Goal: Information Seeking & Learning: Learn about a topic

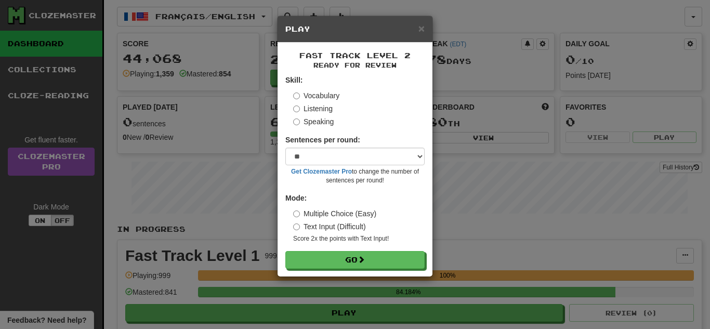
select select "**"
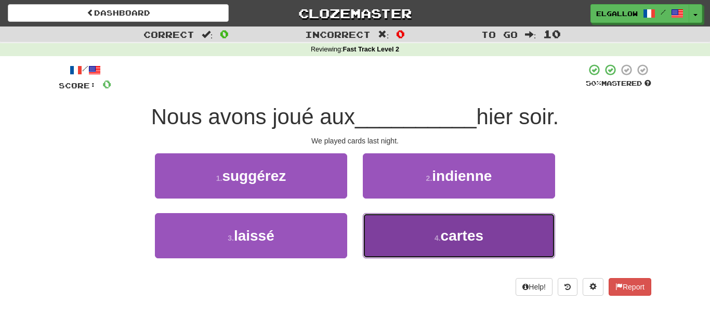
click at [521, 232] on button "4 . cartes" at bounding box center [459, 235] width 192 height 45
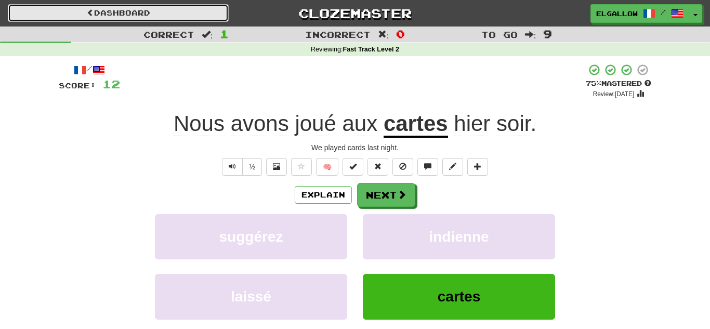
click at [55, 15] on link "Dashboard" at bounding box center [118, 13] width 221 height 18
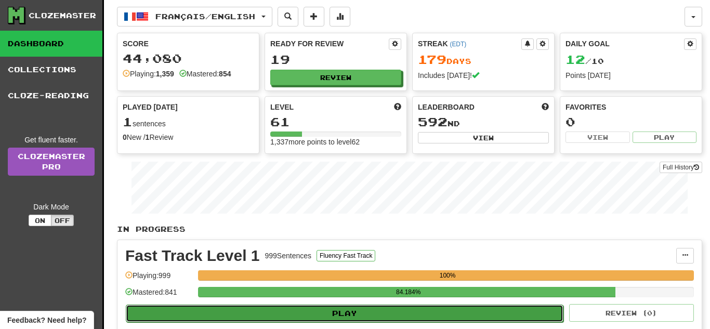
click at [376, 316] on button "Play" at bounding box center [345, 314] width 438 height 18
select select "**"
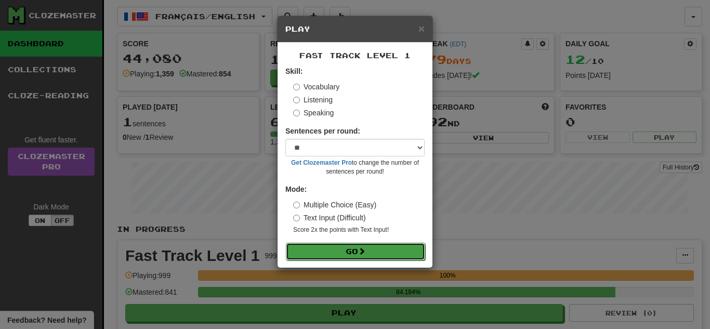
click at [384, 246] on button "Go" at bounding box center [355, 252] width 139 height 18
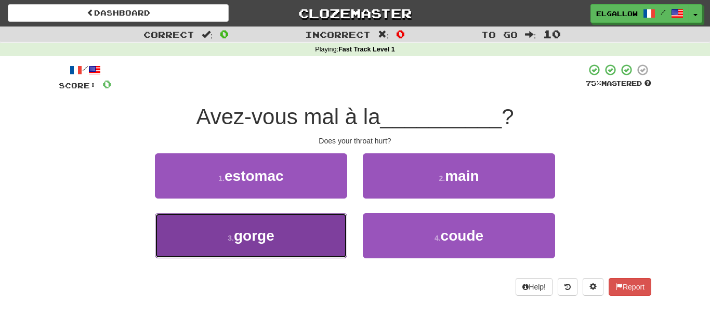
click at [196, 239] on button "3 . gorge" at bounding box center [251, 235] width 192 height 45
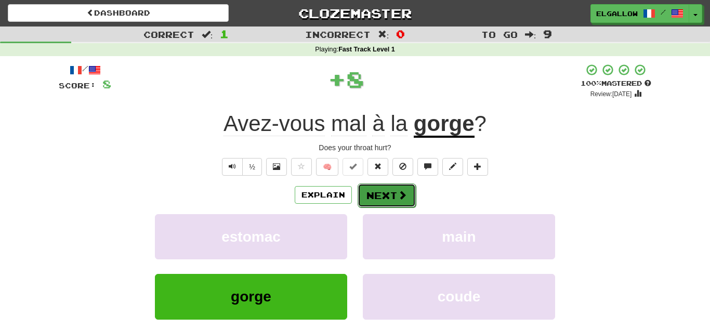
click at [409, 195] on button "Next" at bounding box center [387, 195] width 58 height 24
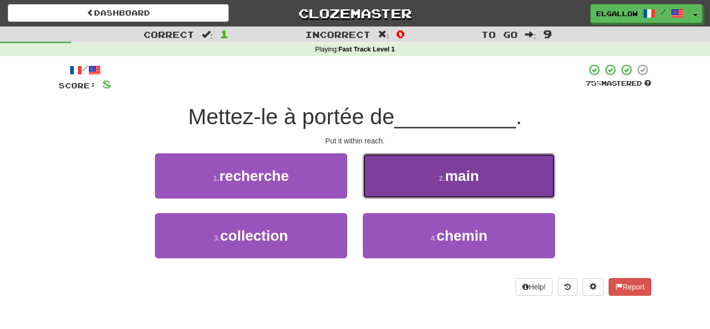
click at [480, 160] on button "2 . main" at bounding box center [459, 175] width 192 height 45
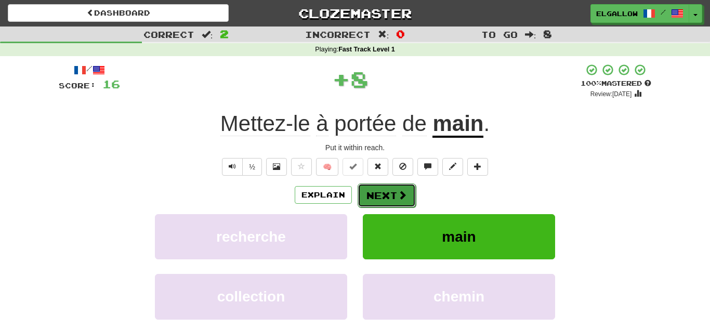
click at [403, 193] on span at bounding box center [402, 194] width 9 height 9
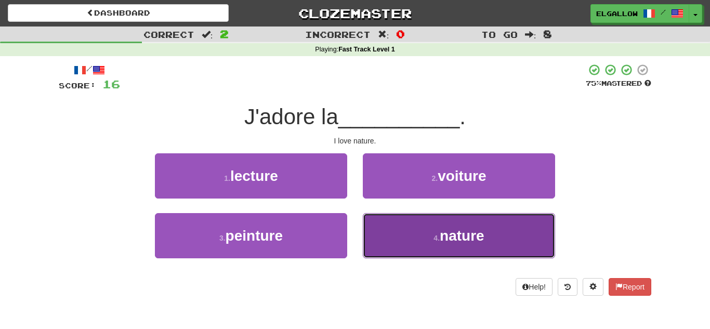
click at [471, 239] on span "nature" at bounding box center [462, 236] width 45 height 16
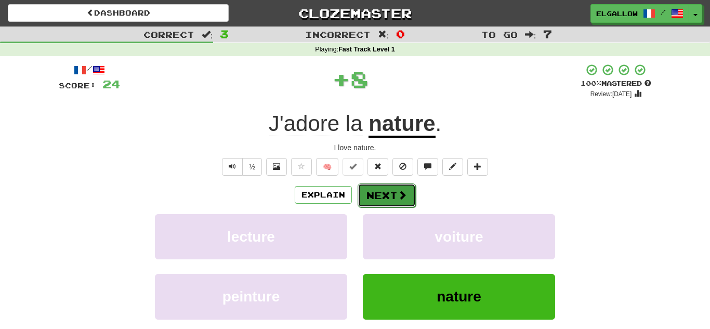
click at [384, 198] on button "Next" at bounding box center [387, 195] width 58 height 24
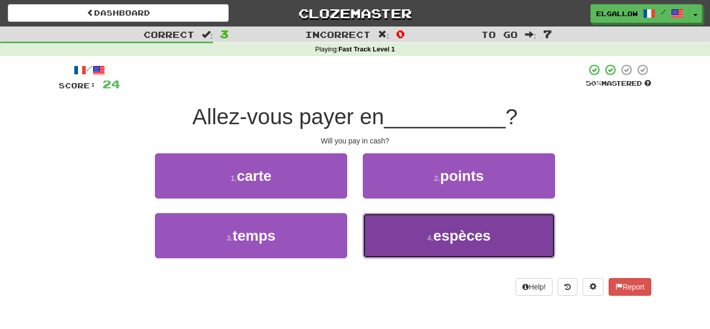
click at [489, 230] on span "espèces" at bounding box center [463, 236] width 58 height 16
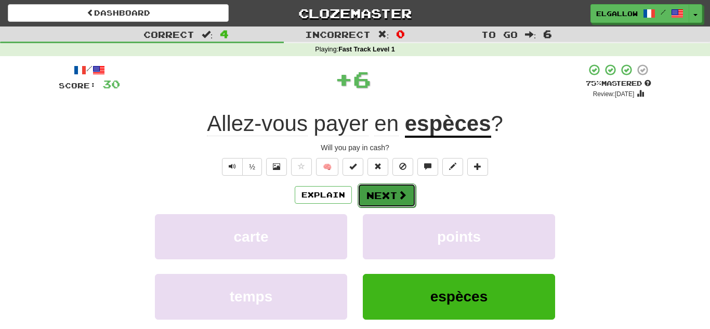
click at [369, 193] on button "Next" at bounding box center [387, 195] width 58 height 24
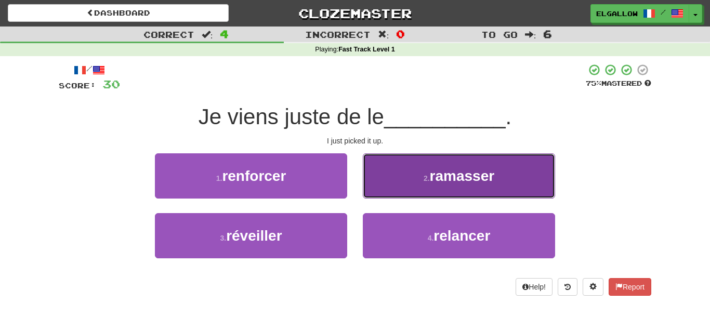
click at [429, 179] on small "2 ." at bounding box center [427, 178] width 6 height 8
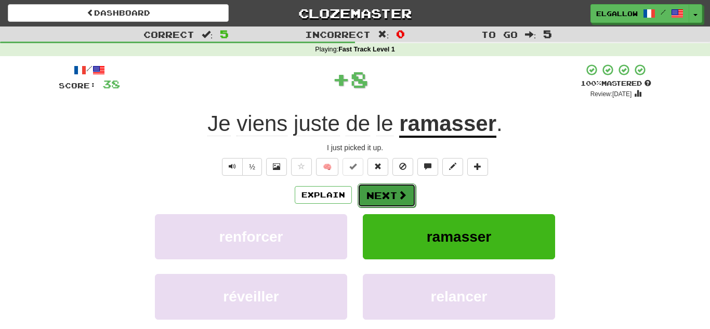
click at [387, 203] on button "Next" at bounding box center [387, 195] width 58 height 24
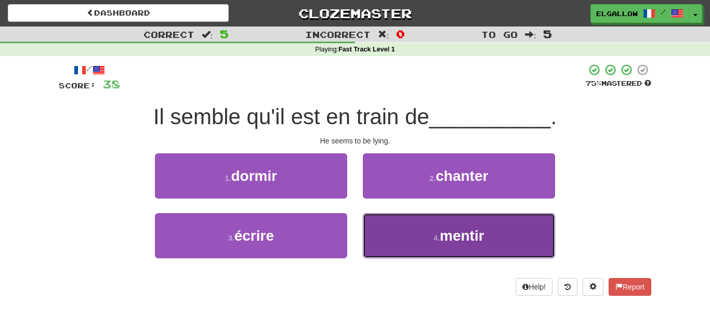
click at [425, 247] on button "4 . mentir" at bounding box center [459, 235] width 192 height 45
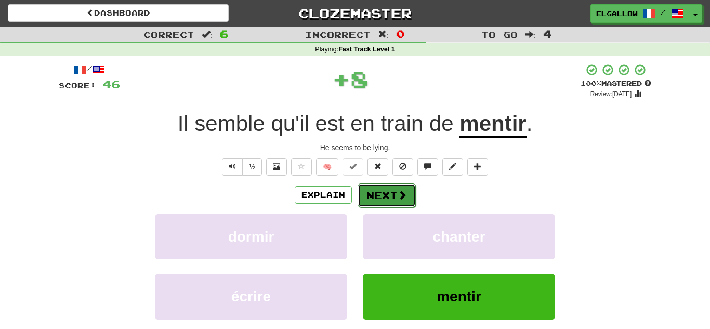
click at [397, 186] on button "Next" at bounding box center [387, 195] width 58 height 24
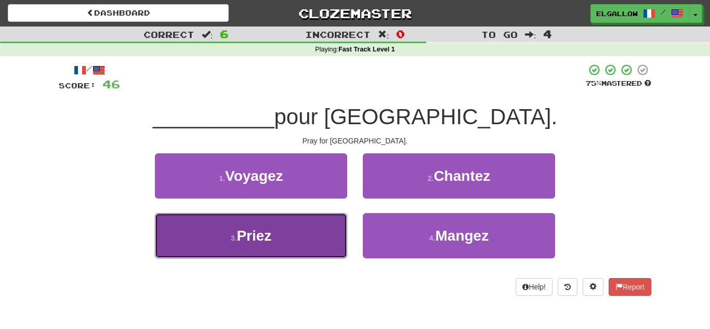
click at [230, 246] on button "3 . Priez" at bounding box center [251, 235] width 192 height 45
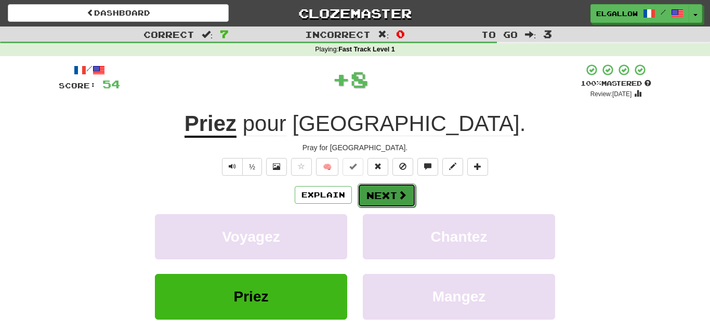
click at [405, 194] on span at bounding box center [402, 194] width 9 height 9
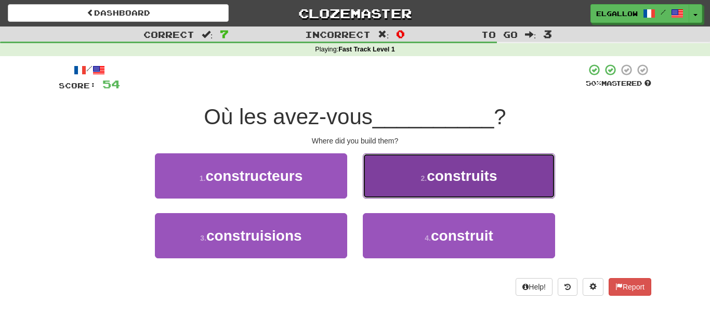
click at [409, 168] on button "2 . construits" at bounding box center [459, 175] width 192 height 45
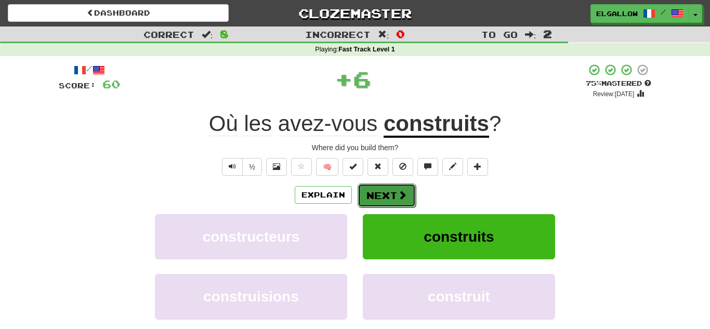
click at [395, 191] on button "Next" at bounding box center [387, 195] width 58 height 24
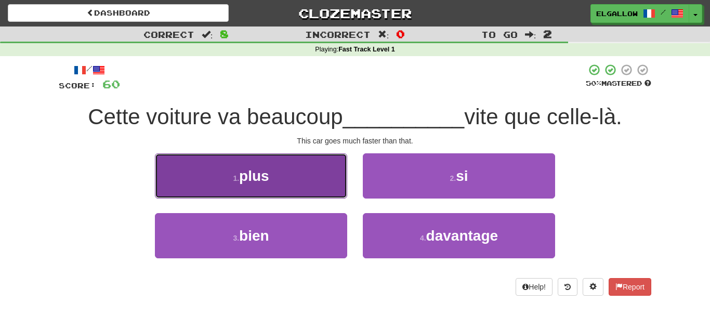
click at [242, 160] on button "1 . plus" at bounding box center [251, 175] width 192 height 45
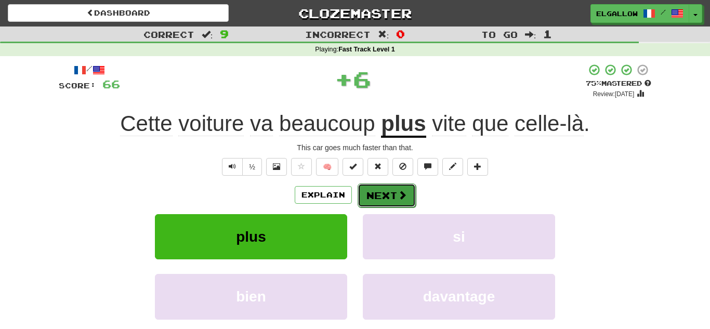
click at [386, 189] on button "Next" at bounding box center [387, 195] width 58 height 24
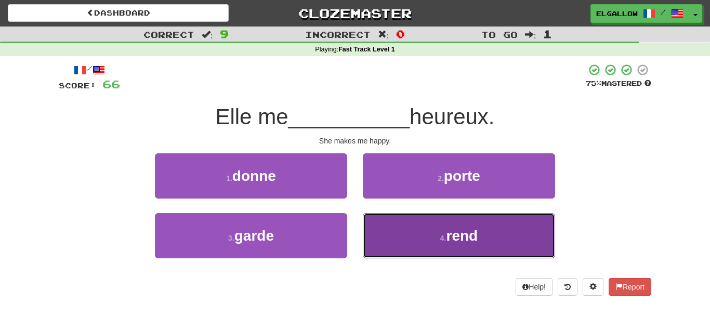
click at [491, 240] on button "4 . rend" at bounding box center [459, 235] width 192 height 45
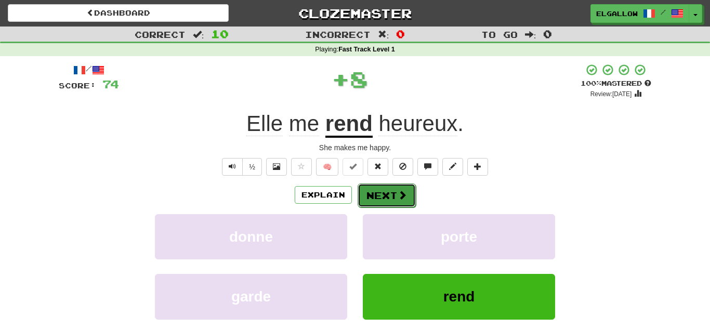
click at [399, 199] on span at bounding box center [402, 194] width 9 height 9
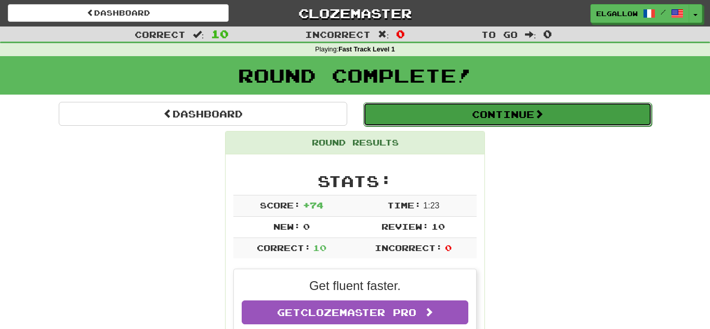
click at [487, 110] on button "Continue" at bounding box center [507, 114] width 288 height 24
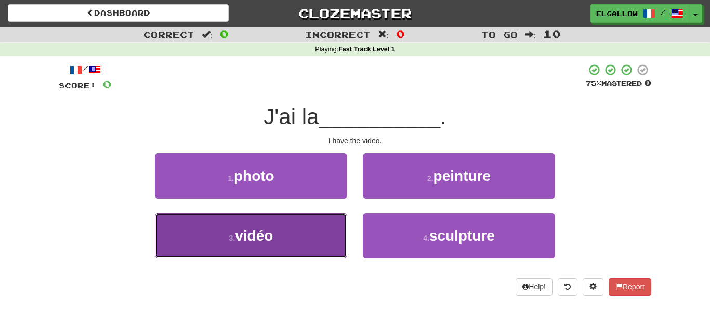
click at [243, 226] on button "3 . vidéo" at bounding box center [251, 235] width 192 height 45
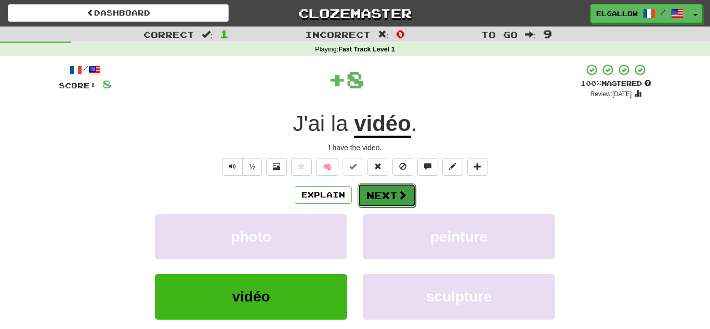
click at [394, 194] on button "Next" at bounding box center [387, 195] width 58 height 24
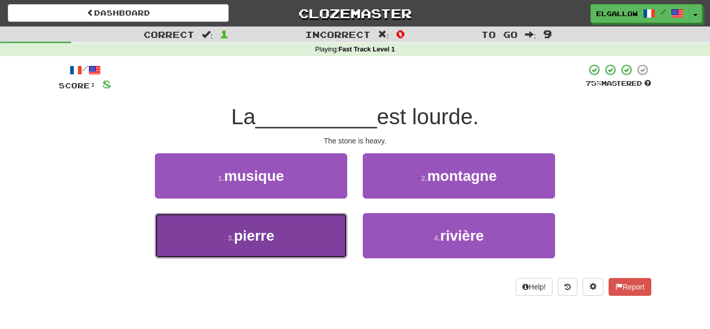
click at [205, 245] on button "3 . pierre" at bounding box center [251, 235] width 192 height 45
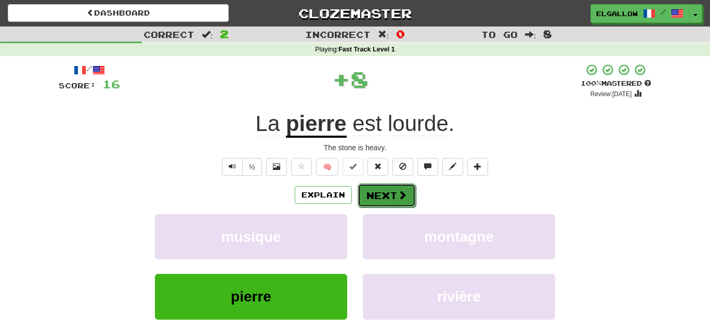
click at [392, 189] on button "Next" at bounding box center [387, 195] width 58 height 24
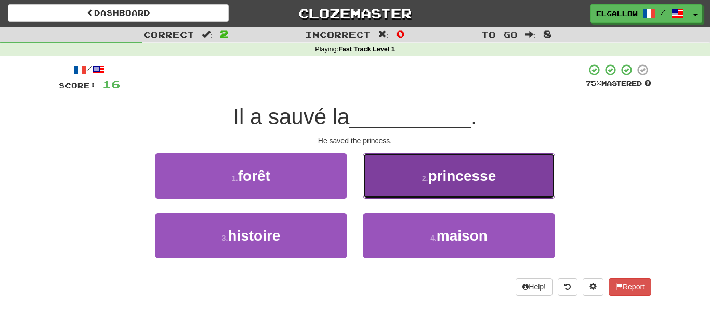
click at [426, 162] on button "2 . princesse" at bounding box center [459, 175] width 192 height 45
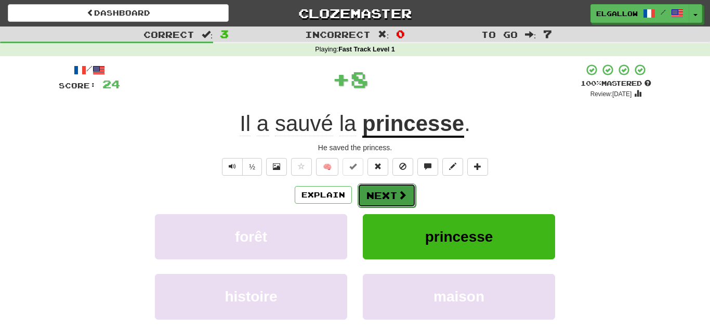
click at [372, 197] on button "Next" at bounding box center [387, 195] width 58 height 24
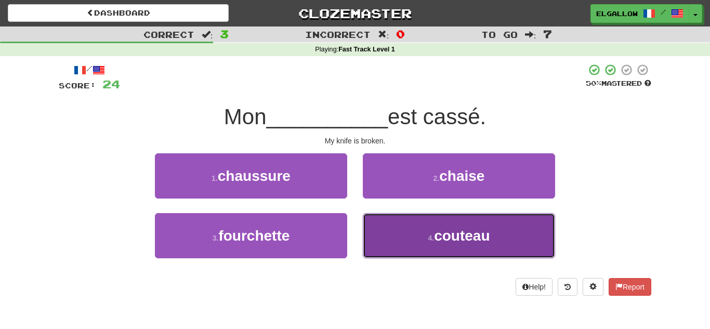
click at [495, 243] on button "4 . couteau" at bounding box center [459, 235] width 192 height 45
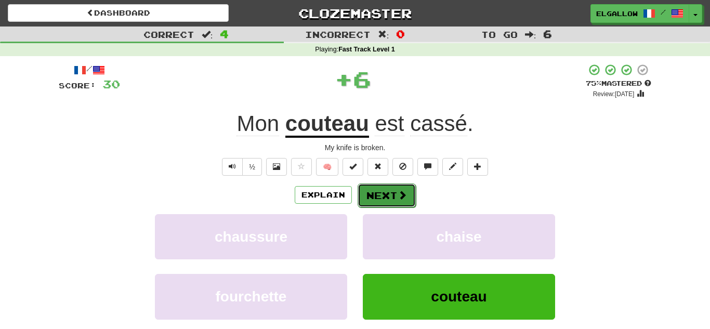
click at [377, 192] on button "Next" at bounding box center [387, 195] width 58 height 24
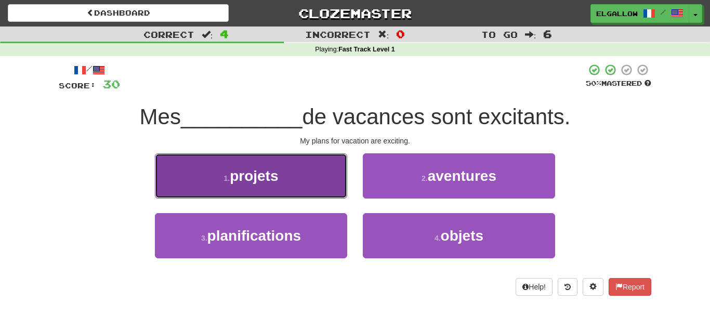
click at [234, 158] on button "1 . projets" at bounding box center [251, 175] width 192 height 45
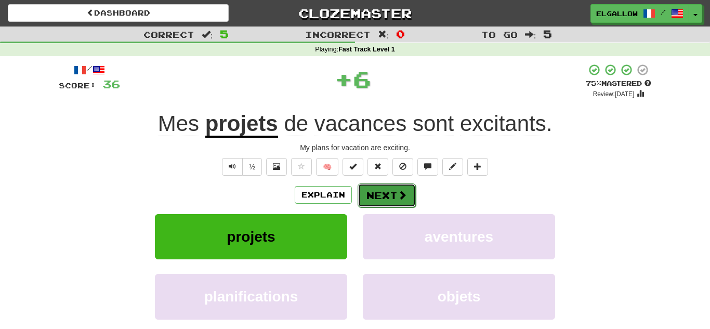
click at [393, 195] on button "Next" at bounding box center [387, 195] width 58 height 24
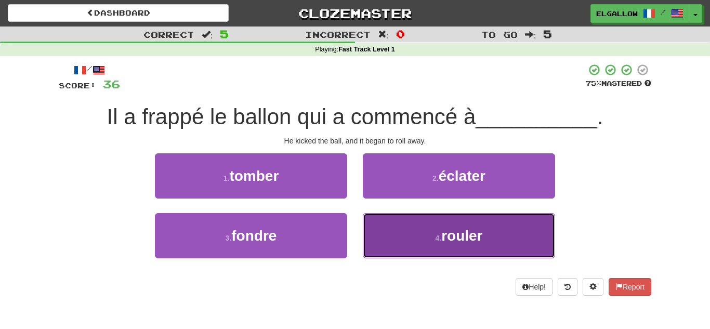
click at [422, 251] on button "4 . rouler" at bounding box center [459, 235] width 192 height 45
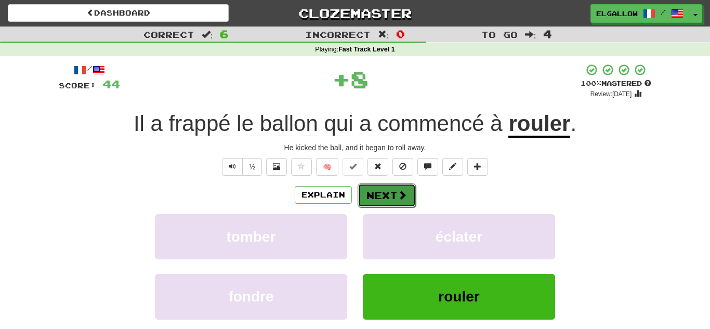
click at [378, 196] on button "Next" at bounding box center [387, 195] width 58 height 24
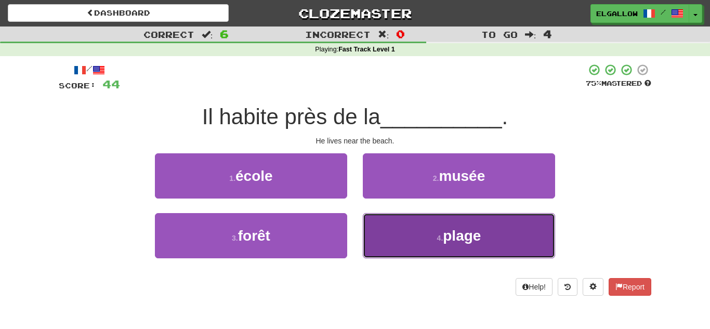
click at [453, 233] on span "plage" at bounding box center [462, 236] width 38 height 16
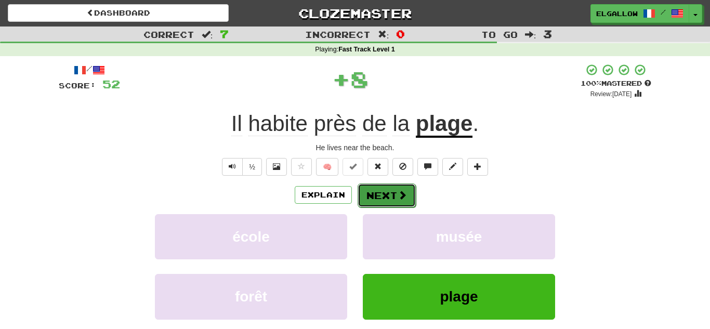
click at [395, 195] on button "Next" at bounding box center [387, 195] width 58 height 24
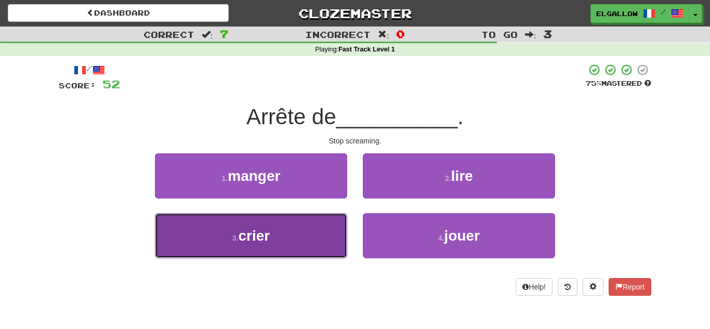
click at [222, 254] on button "3 . crier" at bounding box center [251, 235] width 192 height 45
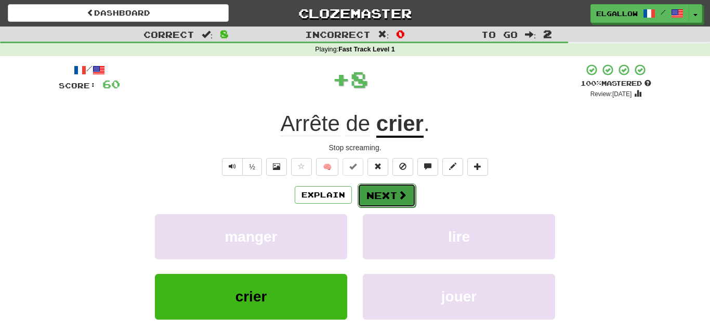
click at [402, 203] on button "Next" at bounding box center [387, 195] width 58 height 24
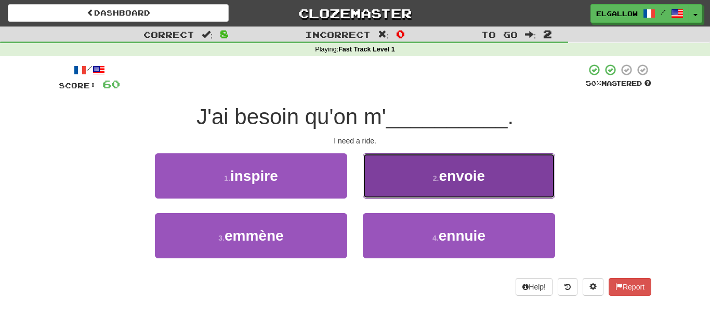
click at [495, 193] on button "2 . envoie" at bounding box center [459, 175] width 192 height 45
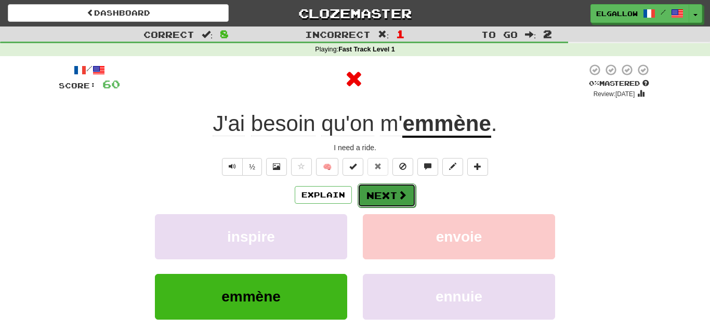
click at [381, 204] on button "Next" at bounding box center [387, 195] width 58 height 24
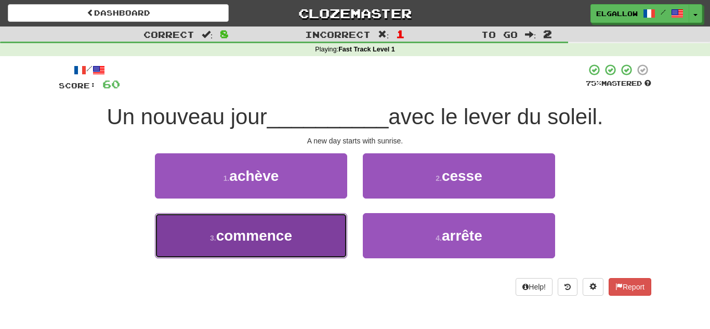
click at [298, 239] on button "3 . commence" at bounding box center [251, 235] width 192 height 45
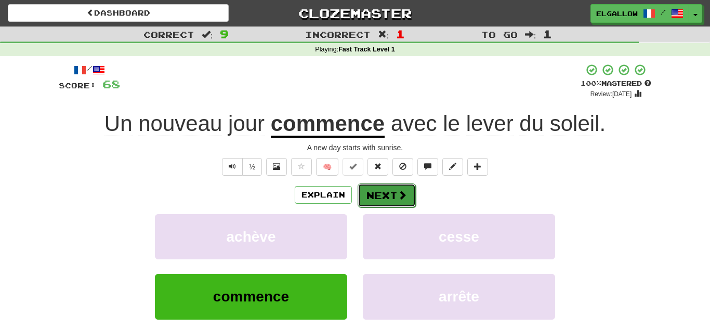
click at [409, 188] on button "Next" at bounding box center [387, 195] width 58 height 24
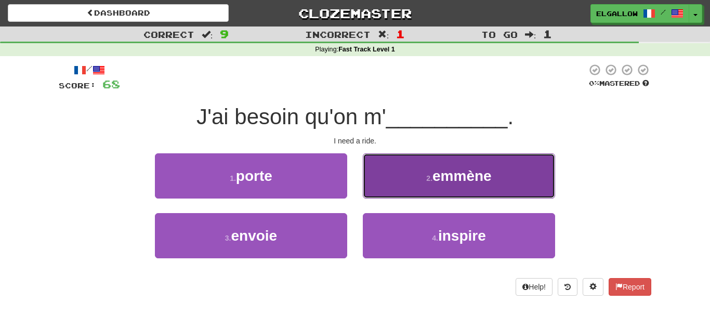
click at [393, 172] on button "2 . emmène" at bounding box center [459, 175] width 192 height 45
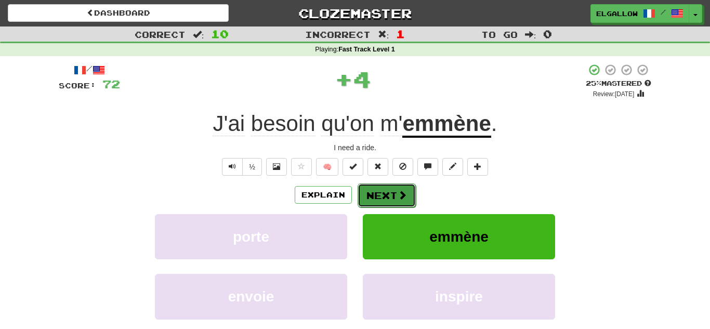
click at [398, 197] on span at bounding box center [402, 194] width 9 height 9
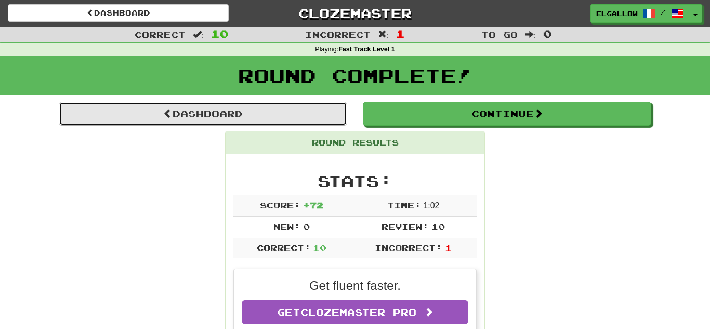
click at [205, 107] on link "Dashboard" at bounding box center [203, 114] width 288 height 24
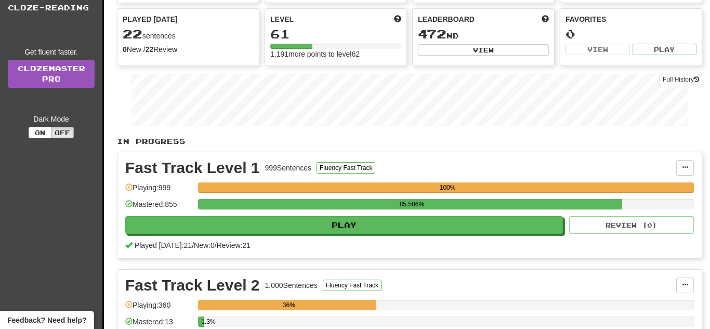
scroll to position [176, 0]
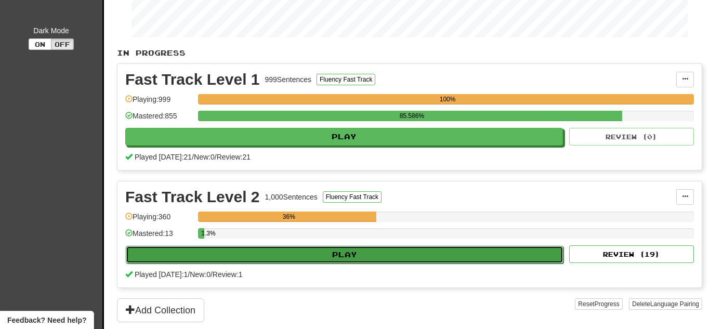
click at [362, 251] on button "Play" at bounding box center [345, 255] width 438 height 18
select select "**"
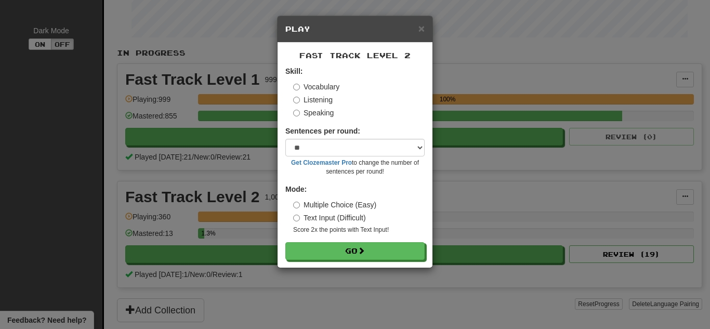
click at [318, 111] on label "Speaking" at bounding box center [313, 113] width 41 height 10
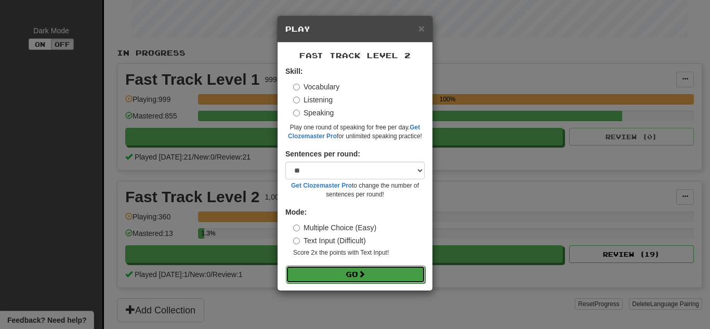
click at [335, 272] on button "Go" at bounding box center [355, 275] width 139 height 18
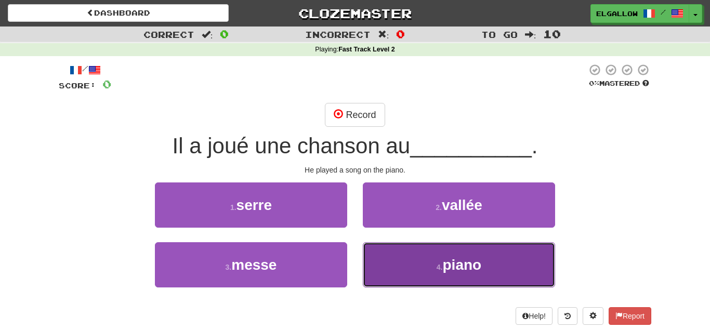
click at [430, 282] on button "4 . piano" at bounding box center [459, 264] width 192 height 45
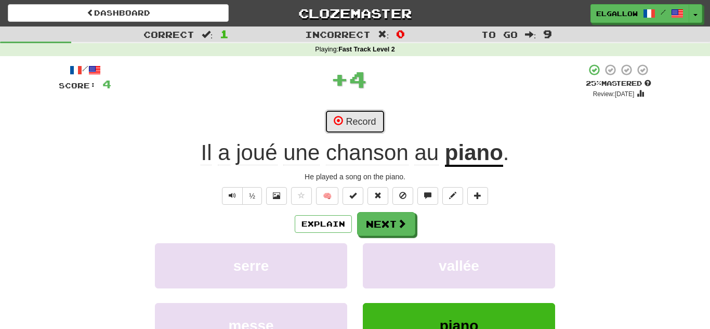
click at [349, 115] on button "Record" at bounding box center [355, 122] width 60 height 24
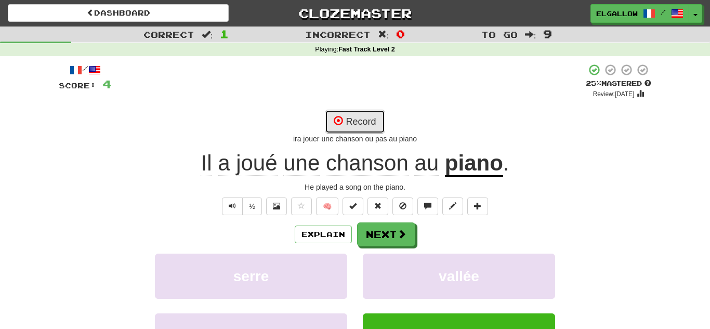
click at [356, 117] on button "Record" at bounding box center [355, 122] width 60 height 24
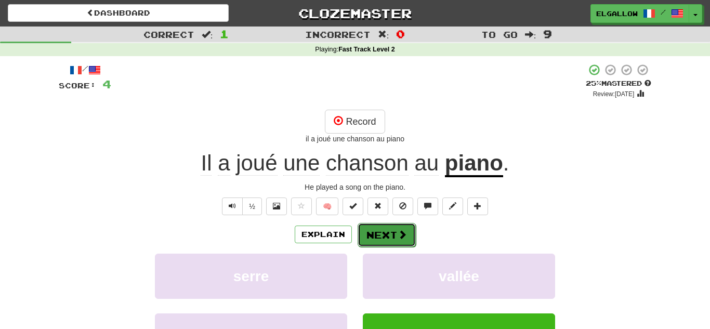
click at [374, 228] on button "Next" at bounding box center [387, 235] width 58 height 24
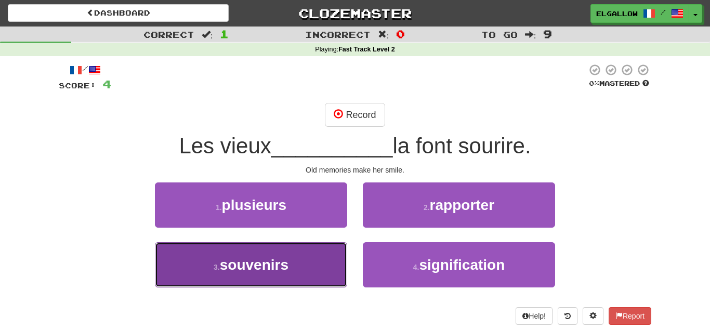
click at [268, 262] on span "souvenirs" at bounding box center [254, 265] width 69 height 16
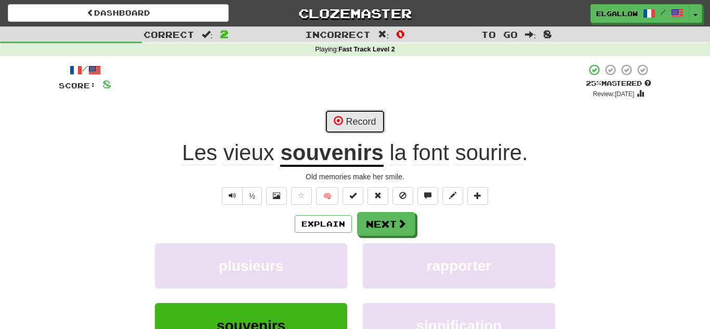
click at [358, 116] on button "Record" at bounding box center [355, 122] width 60 height 24
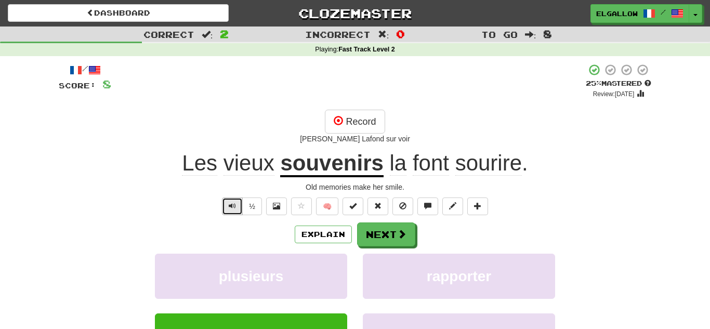
click at [237, 212] on button "Text-to-speech controls" at bounding box center [232, 207] width 21 height 18
click at [357, 118] on button "Record" at bounding box center [355, 122] width 60 height 24
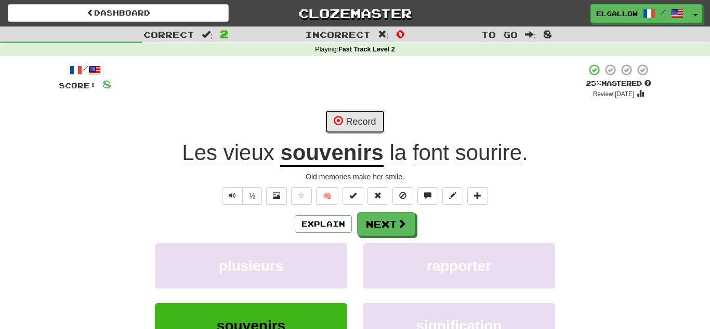
click at [371, 118] on button "Record" at bounding box center [355, 122] width 60 height 24
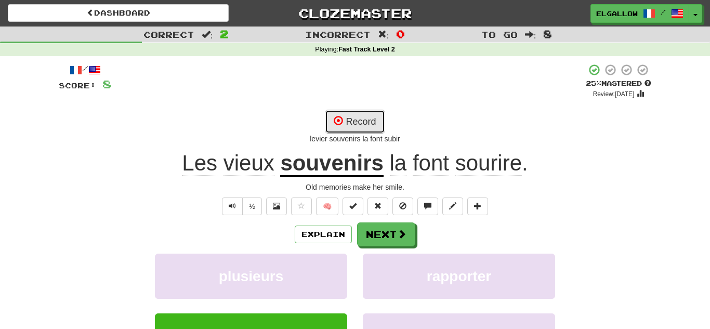
click at [361, 114] on button "Record" at bounding box center [355, 122] width 60 height 24
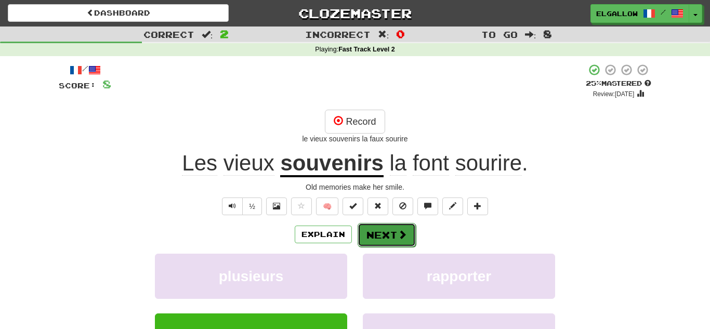
click at [399, 242] on button "Next" at bounding box center [387, 235] width 58 height 24
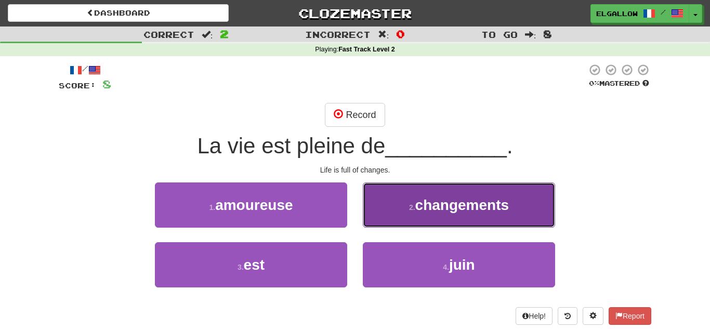
click at [427, 220] on button "2 . changements" at bounding box center [459, 204] width 192 height 45
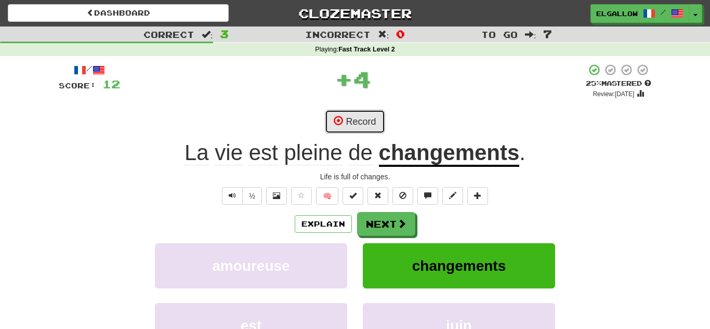
click at [374, 119] on button "Record" at bounding box center [355, 122] width 60 height 24
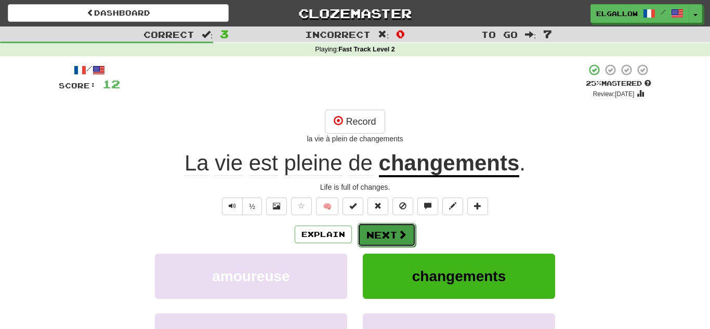
click at [390, 230] on button "Next" at bounding box center [387, 235] width 58 height 24
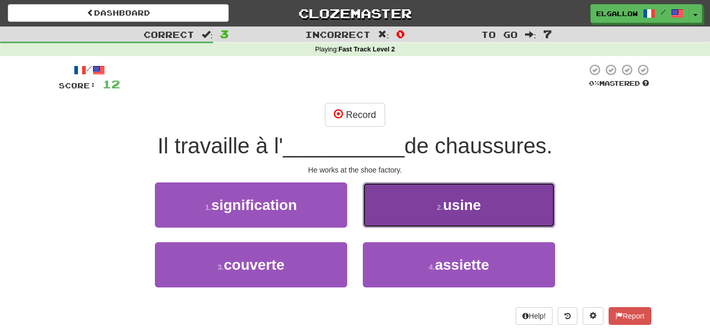
click at [454, 194] on button "2 . usine" at bounding box center [459, 204] width 192 height 45
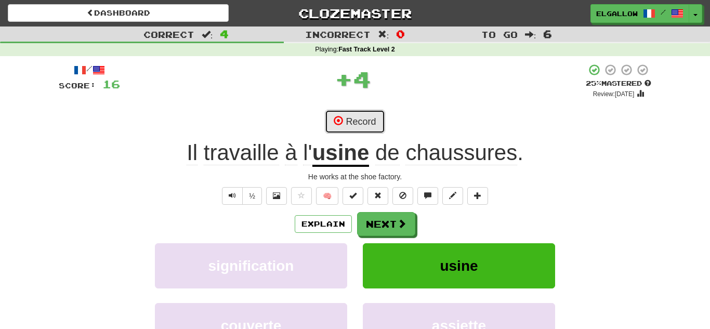
click at [374, 115] on button "Record" at bounding box center [355, 122] width 60 height 24
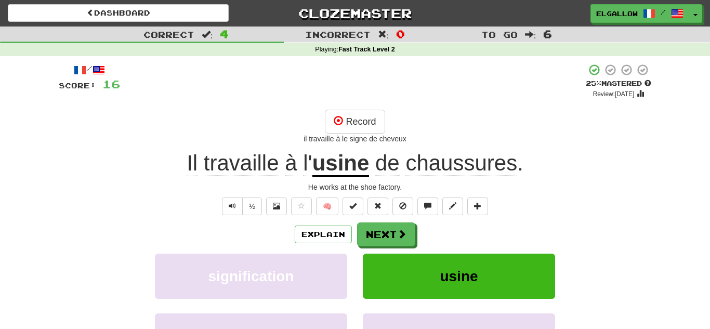
click at [386, 116] on div "Record il travaille à le signe de cheveux" at bounding box center [355, 127] width 593 height 34
click at [357, 119] on button "Record" at bounding box center [355, 122] width 60 height 24
click at [229, 208] on span "Text-to-speech controls" at bounding box center [232, 205] width 7 height 7
click at [353, 116] on button "Record" at bounding box center [355, 122] width 60 height 24
click at [398, 231] on span at bounding box center [402, 234] width 9 height 9
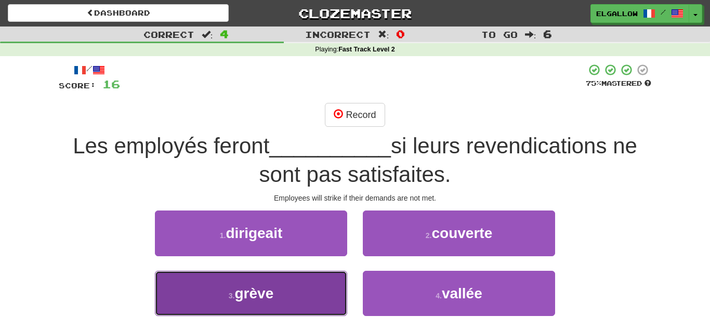
click at [278, 299] on button "3 . grève" at bounding box center [251, 293] width 192 height 45
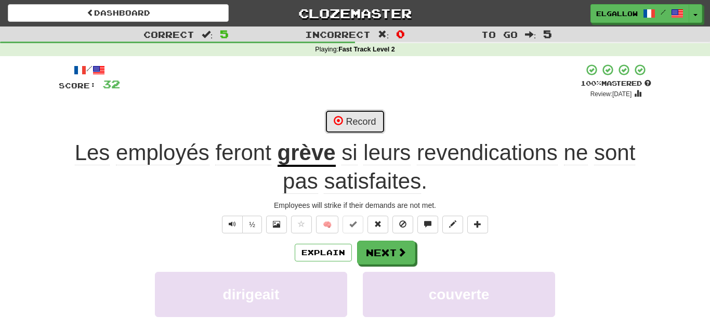
click at [379, 115] on button "Record" at bounding box center [355, 122] width 60 height 24
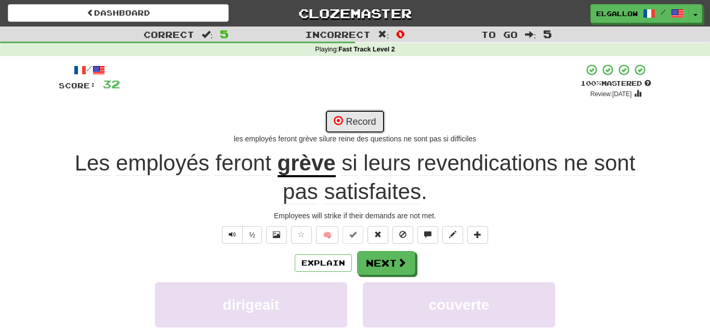
click at [359, 118] on button "Record" at bounding box center [355, 122] width 60 height 24
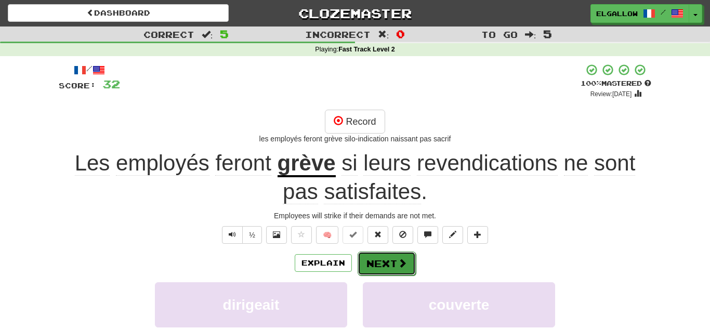
click at [395, 264] on button "Next" at bounding box center [387, 264] width 58 height 24
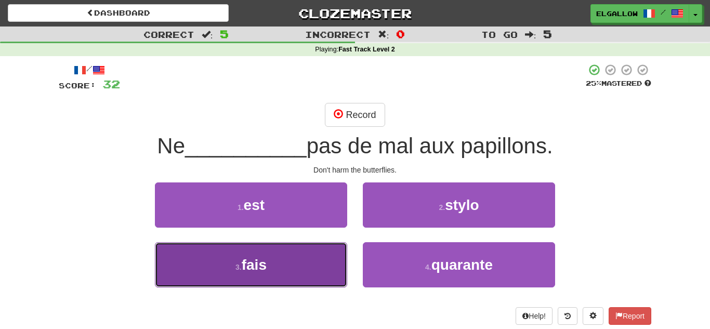
click at [206, 271] on button "3 . fais" at bounding box center [251, 264] width 192 height 45
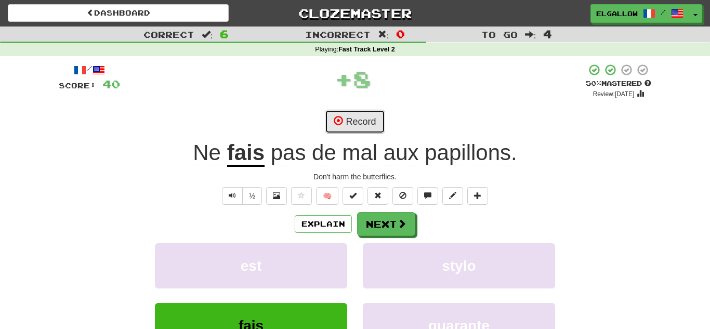
click at [363, 113] on button "Record" at bounding box center [355, 122] width 60 height 24
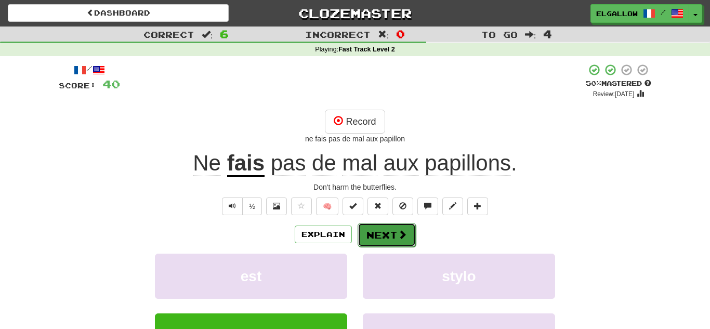
click at [366, 236] on button "Next" at bounding box center [387, 235] width 58 height 24
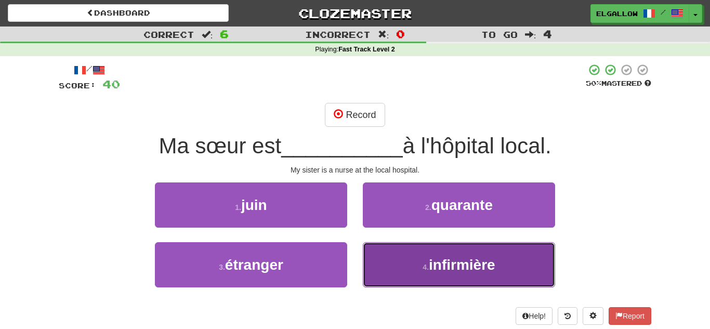
click at [435, 274] on button "4 . infirmière" at bounding box center [459, 264] width 192 height 45
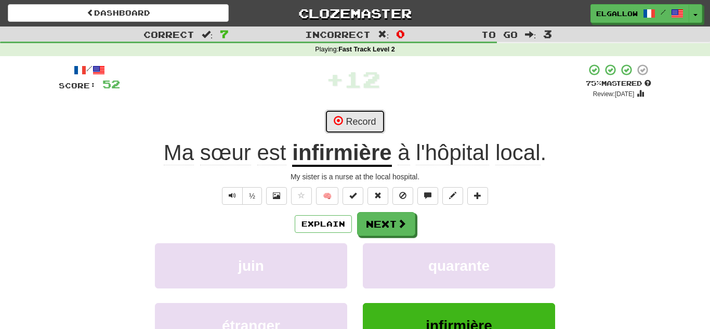
click at [347, 123] on button "Record" at bounding box center [355, 122] width 60 height 24
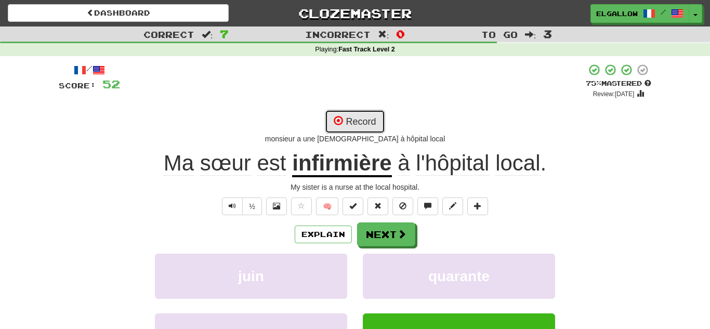
click at [349, 122] on button "Record" at bounding box center [355, 122] width 60 height 24
click at [340, 122] on span at bounding box center [338, 120] width 9 height 9
click at [376, 125] on button "Record" at bounding box center [355, 122] width 60 height 24
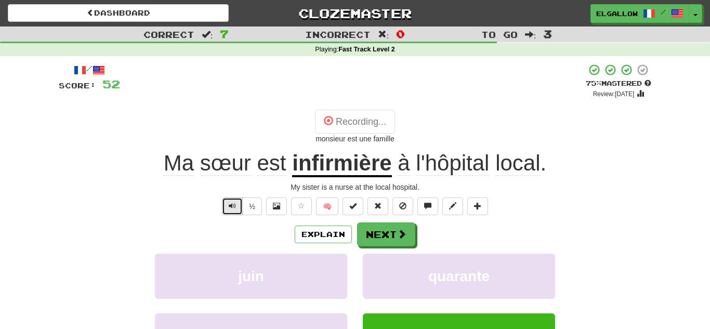
click at [235, 201] on button "Text-to-speech controls" at bounding box center [232, 207] width 21 height 18
click at [372, 126] on button "Record" at bounding box center [355, 122] width 60 height 24
click at [387, 234] on button "Next" at bounding box center [387, 235] width 58 height 24
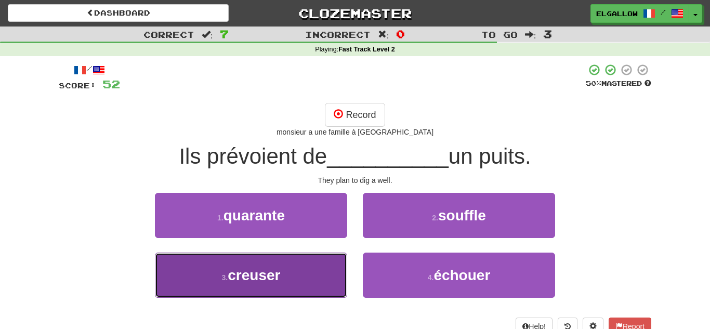
click at [262, 278] on span "creuser" at bounding box center [254, 275] width 53 height 16
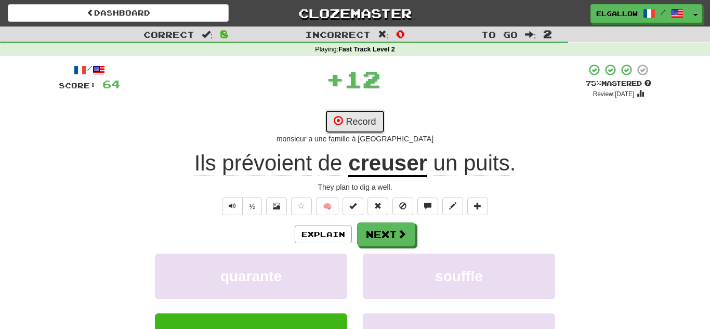
click at [381, 130] on button "Record" at bounding box center [355, 122] width 60 height 24
click at [358, 118] on button "Record" at bounding box center [355, 122] width 60 height 24
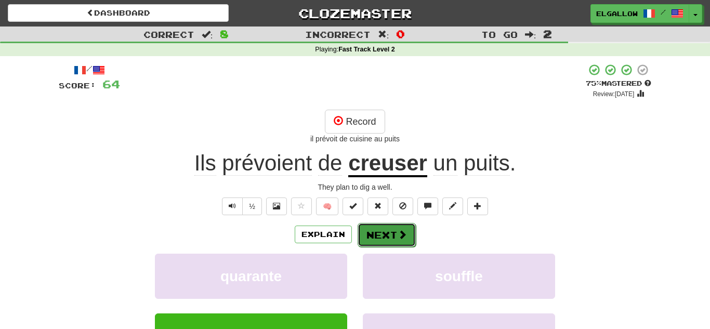
click at [398, 239] on span at bounding box center [402, 234] width 9 height 9
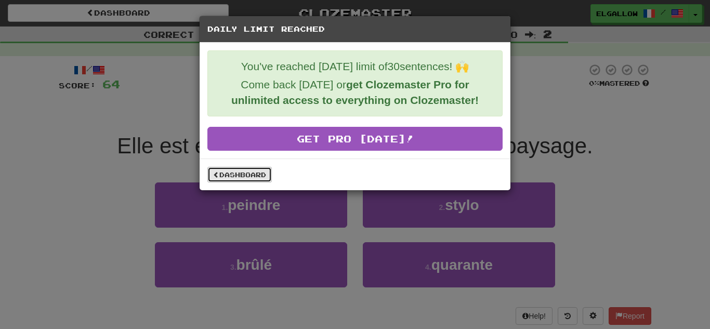
click at [230, 180] on link "Dashboard" at bounding box center [239, 175] width 64 height 16
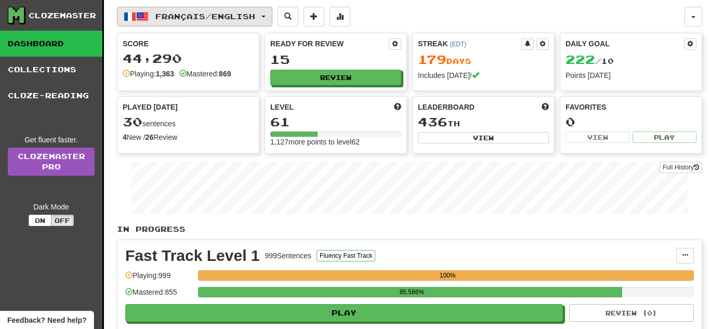
click at [266, 17] on button "Français / English" at bounding box center [194, 17] width 155 height 20
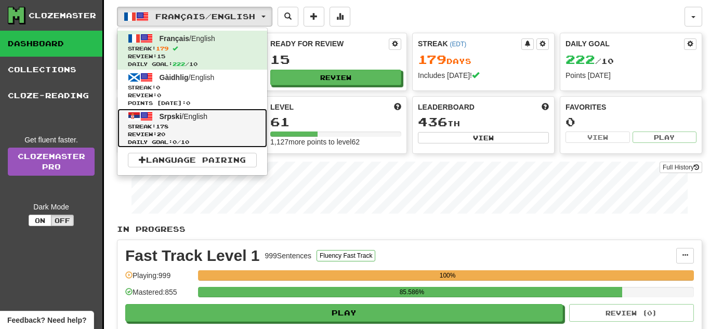
click at [202, 136] on span "Review: 20" at bounding box center [192, 134] width 129 height 8
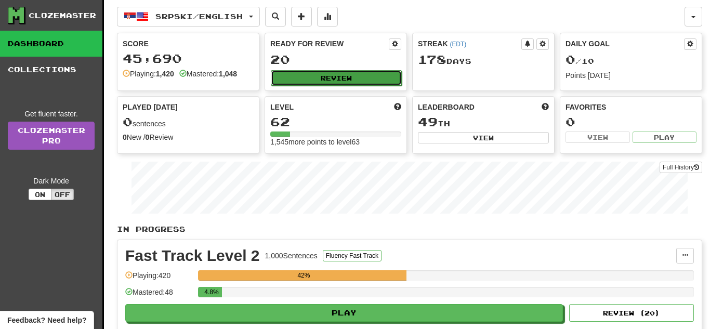
click at [332, 83] on button "Review" at bounding box center [336, 78] width 131 height 16
select select "**"
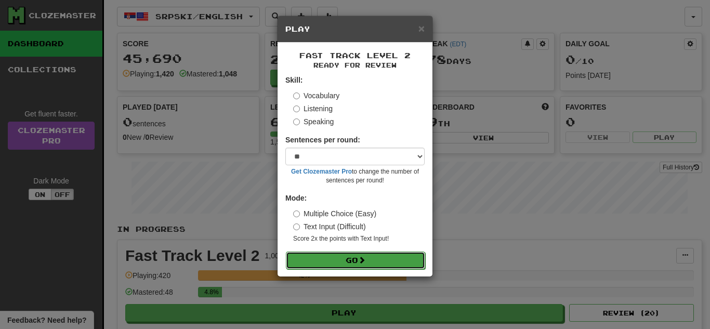
click at [355, 253] on button "Go" at bounding box center [355, 261] width 139 height 18
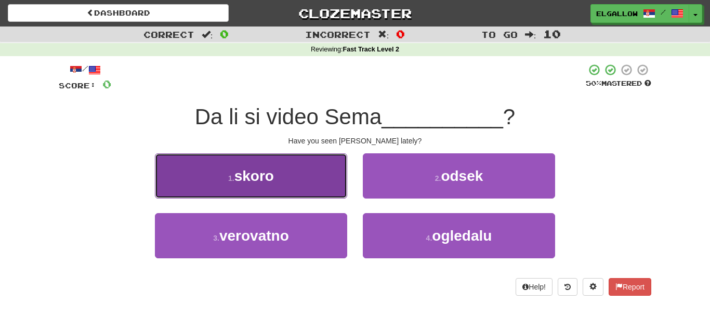
click at [213, 176] on button "1 . skoro" at bounding box center [251, 175] width 192 height 45
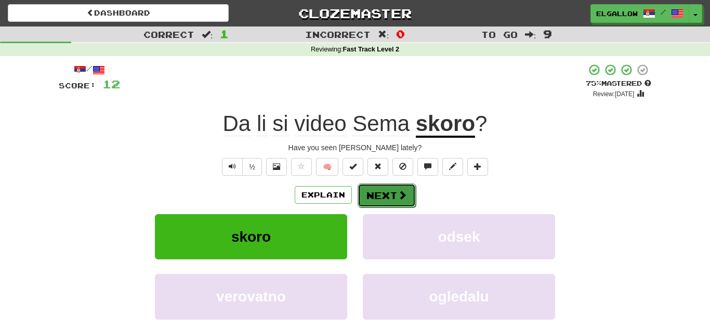
click at [406, 201] on button "Next" at bounding box center [387, 195] width 58 height 24
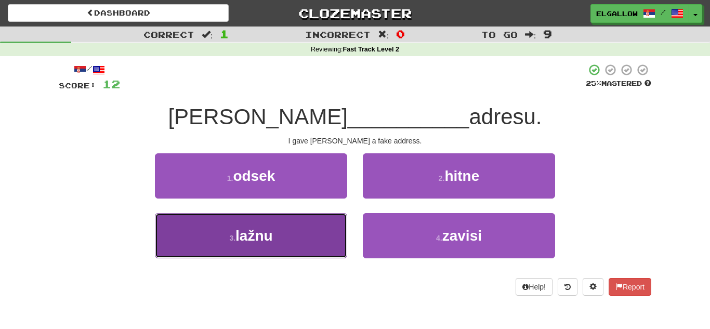
click at [188, 231] on button "3 . lažnu" at bounding box center [251, 235] width 192 height 45
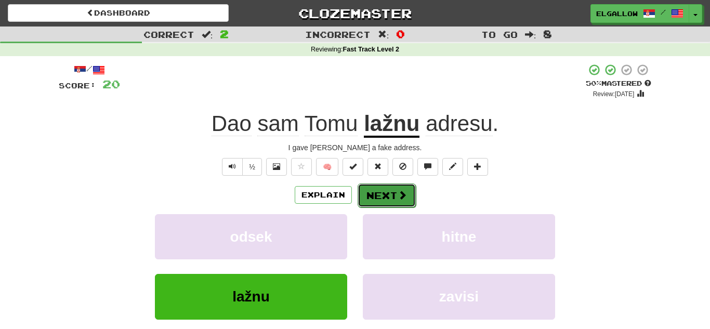
click at [399, 194] on span at bounding box center [402, 194] width 9 height 9
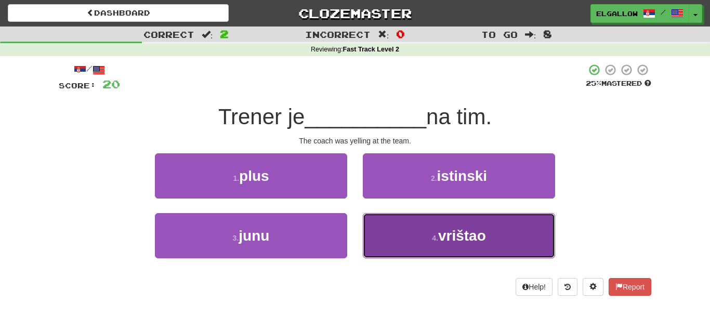
click at [526, 245] on button "4 . vrištao" at bounding box center [459, 235] width 192 height 45
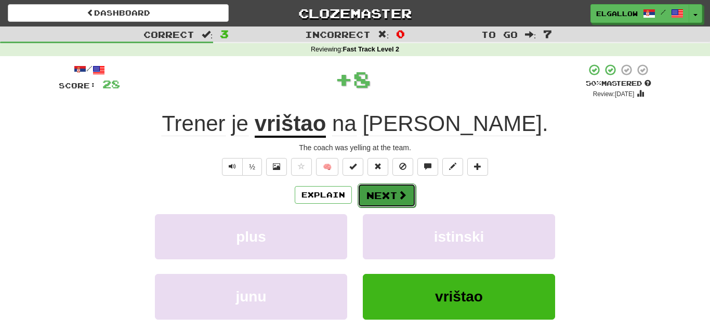
click at [398, 193] on span at bounding box center [402, 194] width 9 height 9
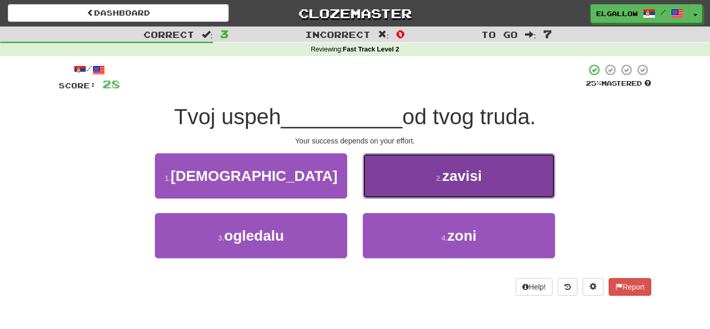
click at [495, 173] on button "2 . zavisi" at bounding box center [459, 175] width 192 height 45
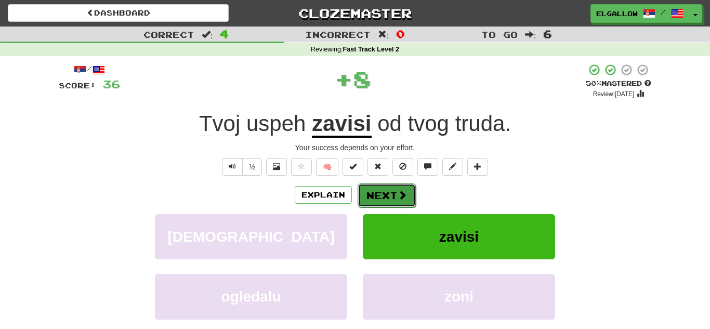
click at [388, 204] on button "Next" at bounding box center [387, 195] width 58 height 24
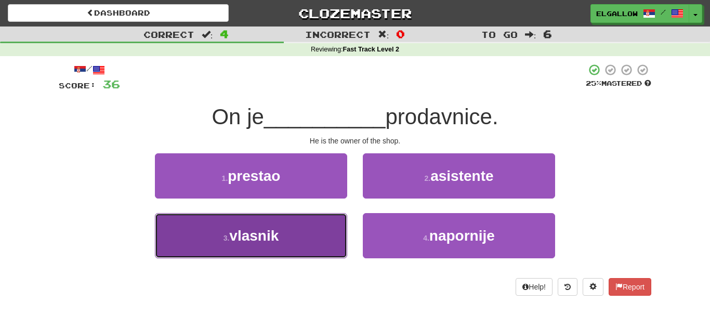
click at [202, 238] on button "3 . vlasnik" at bounding box center [251, 235] width 192 height 45
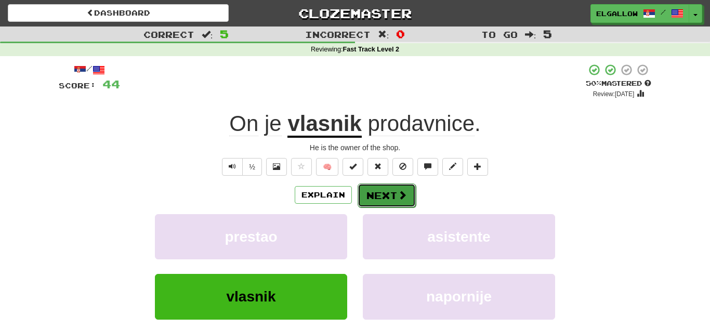
click at [410, 194] on button "Next" at bounding box center [387, 195] width 58 height 24
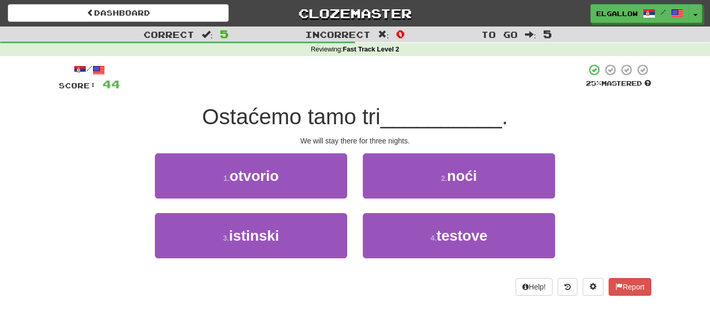
click at [475, 152] on div "/ Score: 44 25 % Mastered Ostaćemo tamo tri __________ . We will stay there for…" at bounding box center [355, 179] width 593 height 232
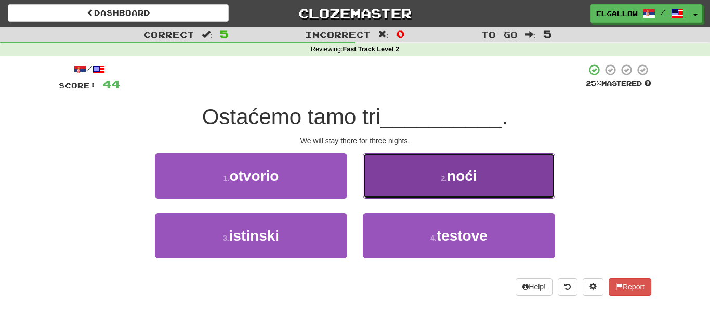
click at [468, 175] on span "noći" at bounding box center [462, 176] width 30 height 16
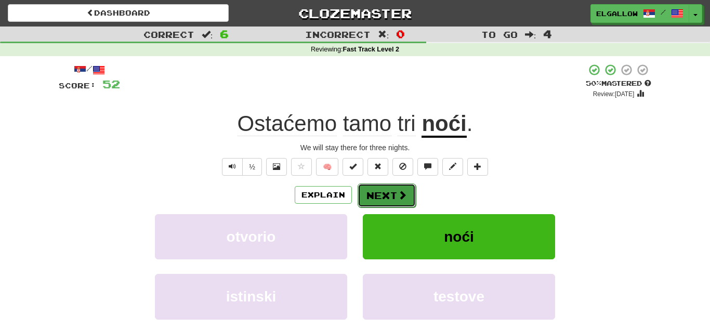
click at [406, 193] on span at bounding box center [402, 194] width 9 height 9
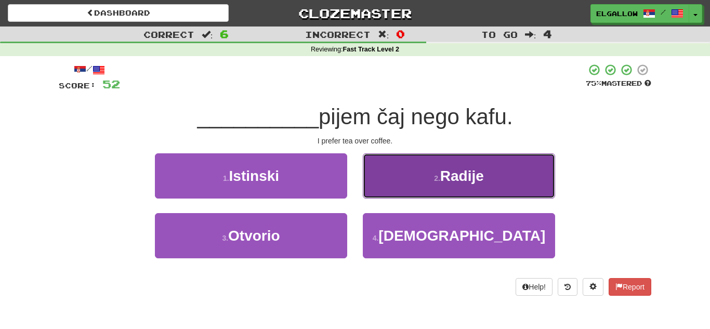
click at [493, 173] on button "2 . Radije" at bounding box center [459, 175] width 192 height 45
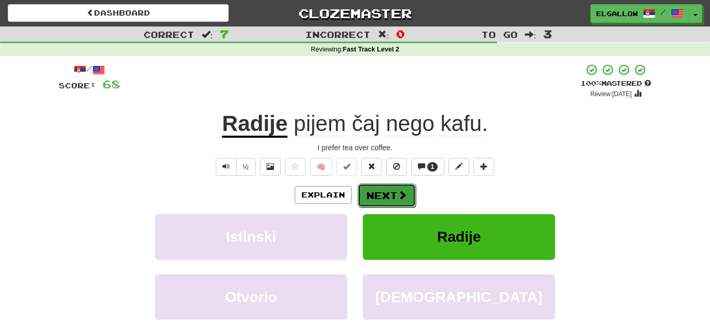
click at [402, 199] on span at bounding box center [402, 194] width 9 height 9
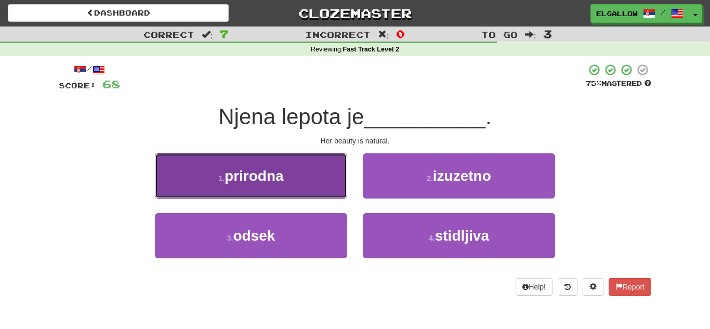
click at [247, 180] on span "prirodna" at bounding box center [254, 176] width 59 height 16
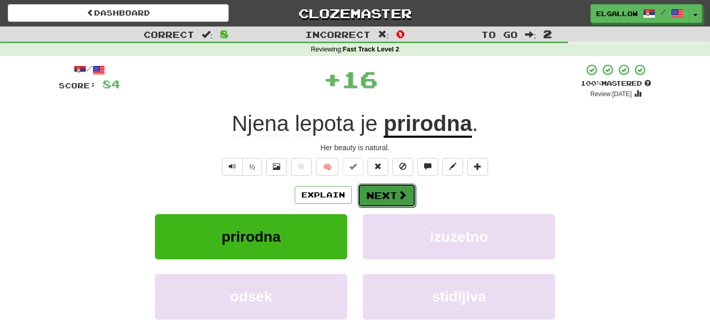
click at [392, 188] on button "Next" at bounding box center [387, 195] width 58 height 24
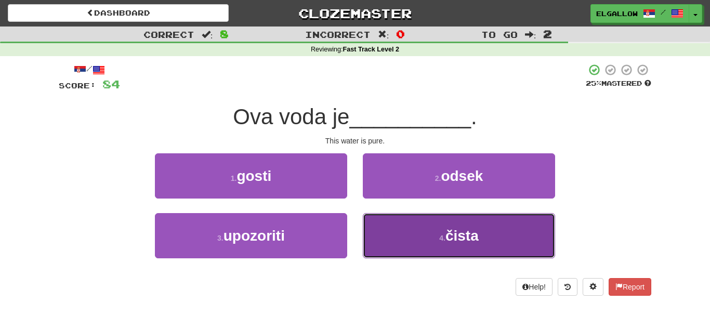
click at [470, 237] on span "čista" at bounding box center [461, 236] width 33 height 16
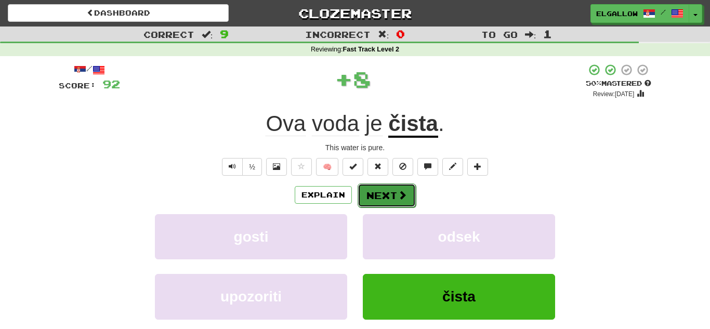
click at [402, 202] on button "Next" at bounding box center [387, 195] width 58 height 24
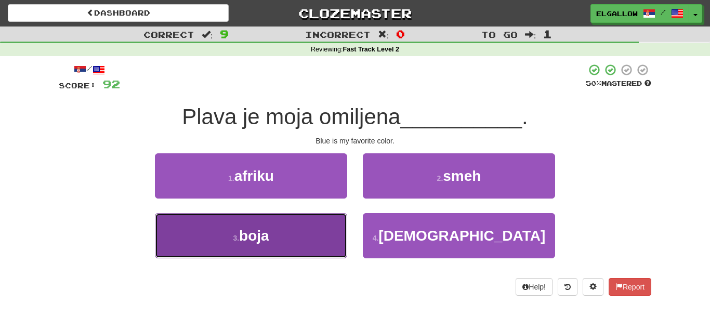
click at [239, 256] on button "3 . boja" at bounding box center [251, 235] width 192 height 45
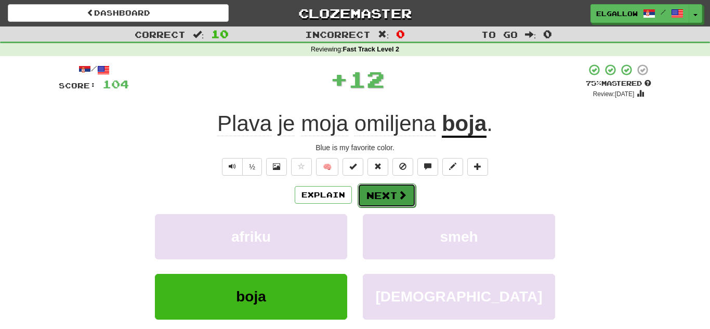
click at [384, 202] on button "Next" at bounding box center [387, 195] width 58 height 24
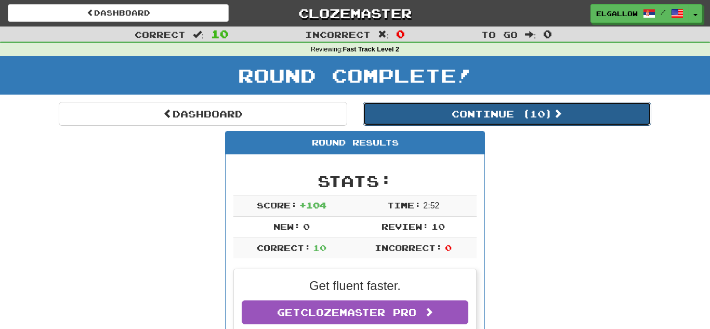
click at [399, 120] on button "Continue ( 10 )" at bounding box center [507, 114] width 288 height 24
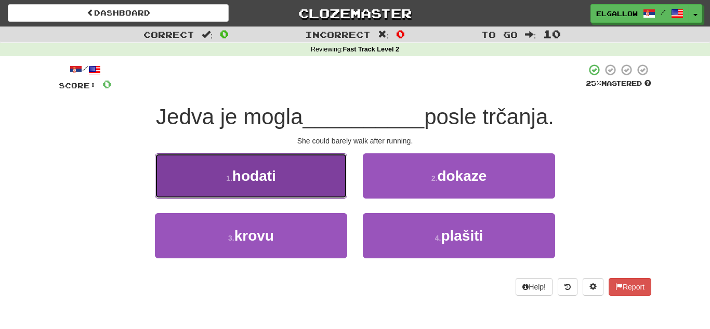
click at [167, 185] on button "1 . hodati" at bounding box center [251, 175] width 192 height 45
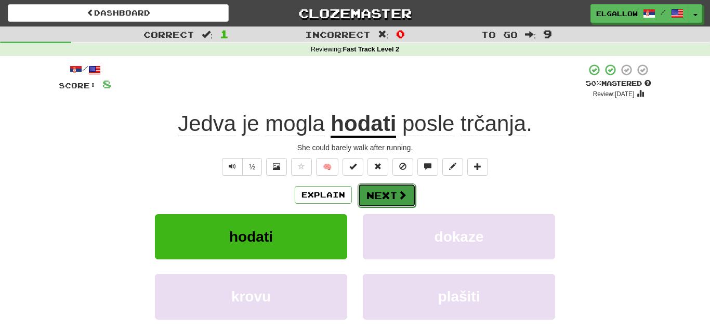
click at [389, 203] on button "Next" at bounding box center [387, 195] width 58 height 24
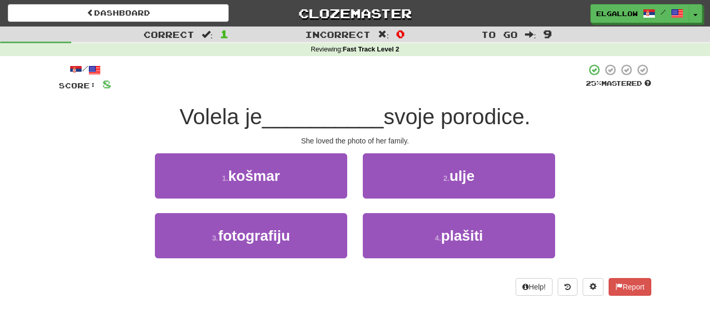
click at [233, 259] on div "3 . fotografiju" at bounding box center [251, 243] width 208 height 60
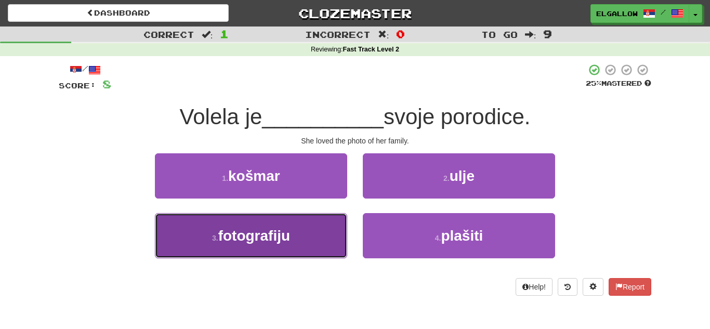
click at [241, 247] on button "3 . fotografiju" at bounding box center [251, 235] width 192 height 45
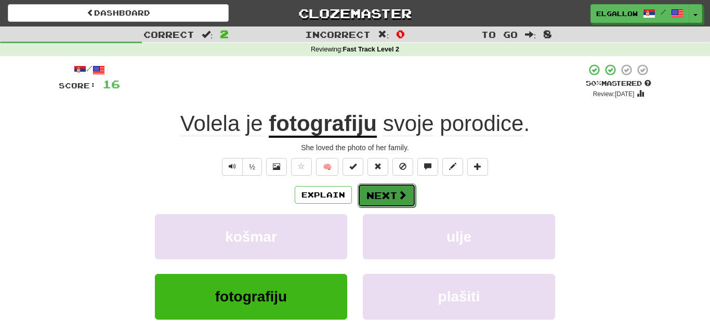
click at [401, 191] on span at bounding box center [402, 194] width 9 height 9
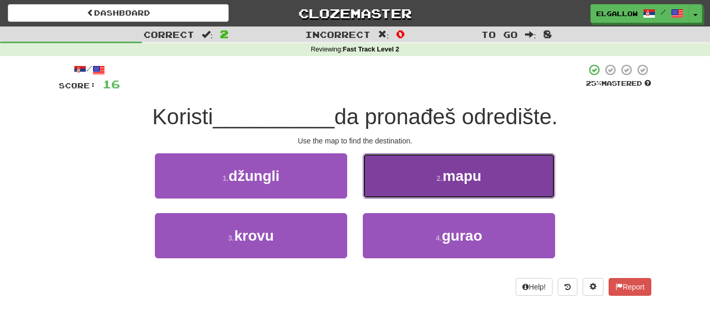
click at [462, 175] on span "mapu" at bounding box center [462, 176] width 39 height 16
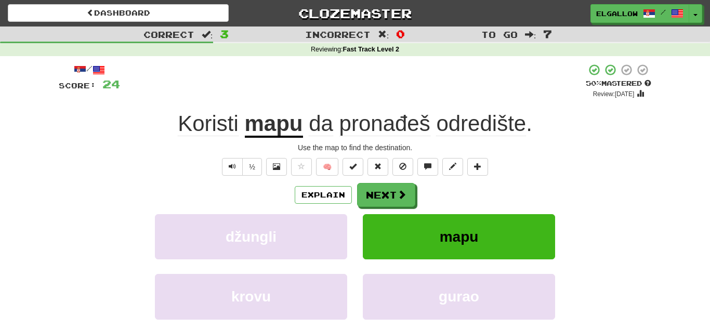
click at [392, 207] on div "Explain Next džungli mapu krovu gurao Learn more: džungli mapu krovu gurao" at bounding box center [355, 266] width 593 height 167
click at [393, 205] on button "Next" at bounding box center [387, 195] width 58 height 24
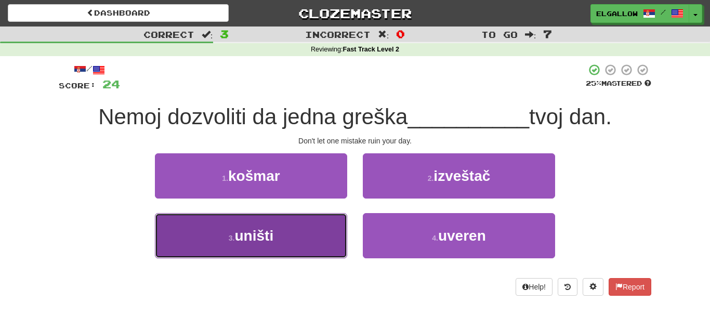
click at [169, 239] on button "3 . uništi" at bounding box center [251, 235] width 192 height 45
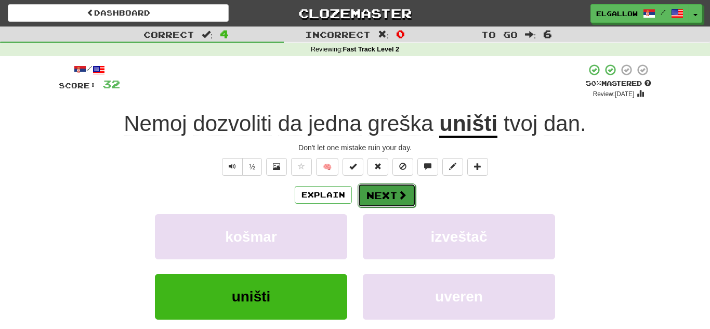
click at [401, 202] on button "Next" at bounding box center [387, 195] width 58 height 24
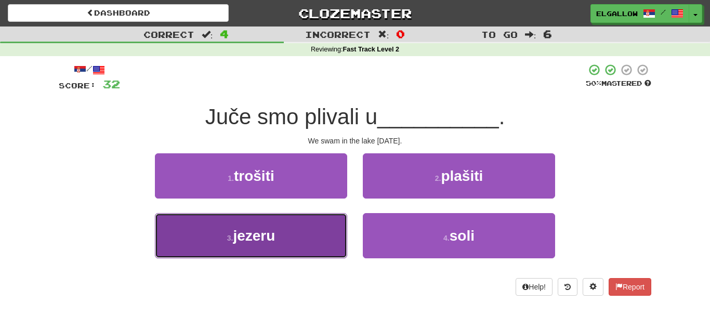
click at [259, 237] on span "jezeru" at bounding box center [254, 236] width 42 height 16
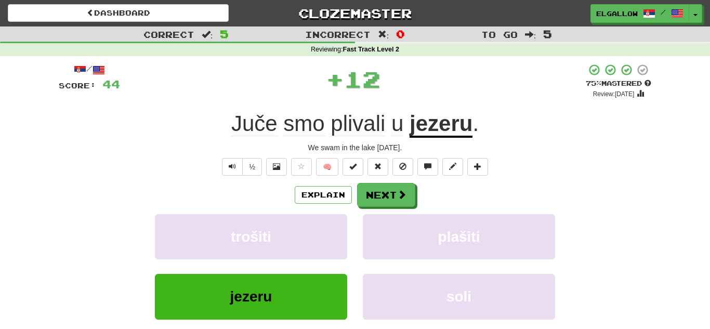
click at [418, 201] on div "Explain Next" at bounding box center [355, 195] width 593 height 24
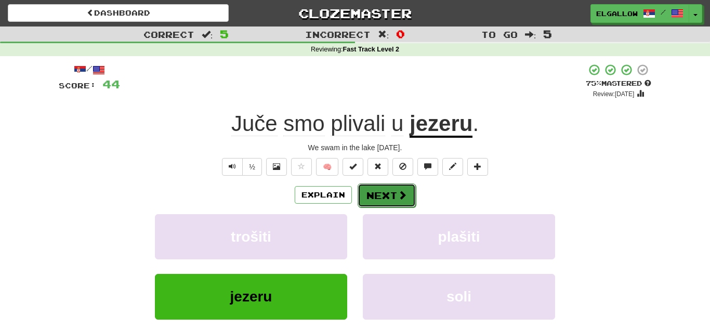
click at [400, 196] on span at bounding box center [402, 194] width 9 height 9
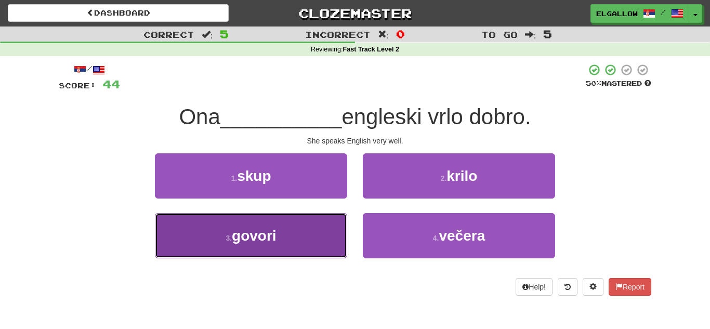
click at [183, 242] on button "3 . govori" at bounding box center [251, 235] width 192 height 45
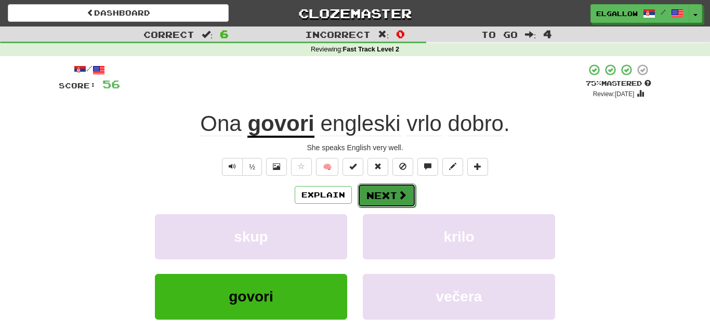
click at [395, 195] on button "Next" at bounding box center [387, 195] width 58 height 24
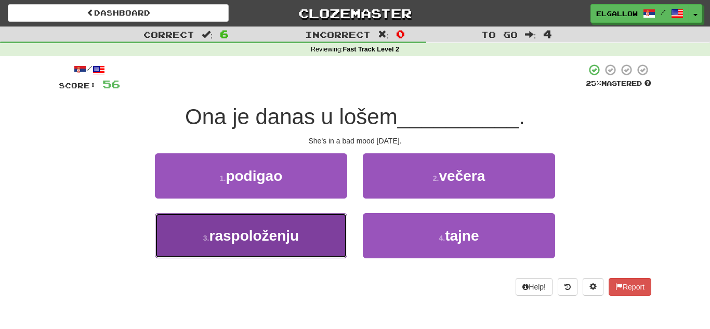
click at [175, 217] on button "3 . raspoloženju" at bounding box center [251, 235] width 192 height 45
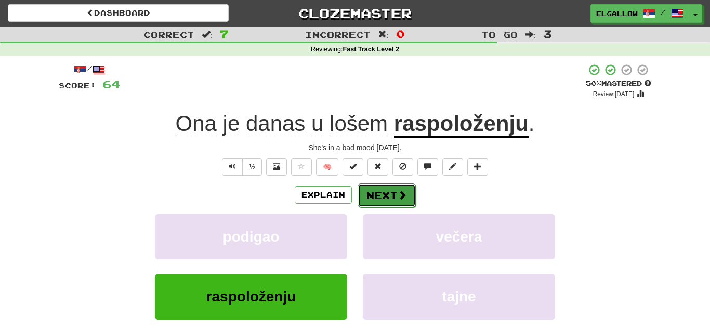
click at [384, 191] on button "Next" at bounding box center [387, 195] width 58 height 24
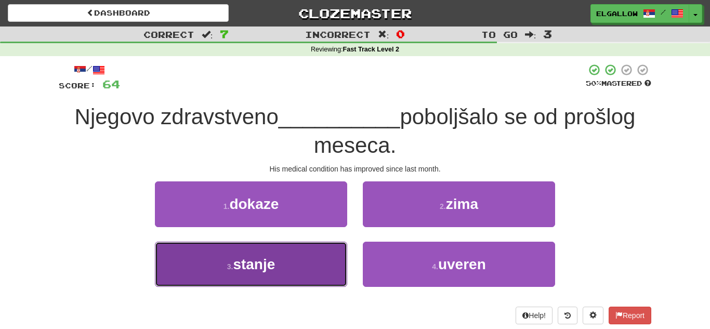
click at [229, 282] on button "3 . stanje" at bounding box center [251, 264] width 192 height 45
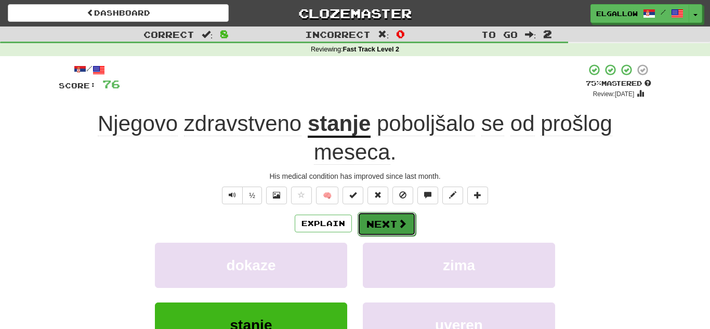
click at [406, 221] on span at bounding box center [402, 223] width 9 height 9
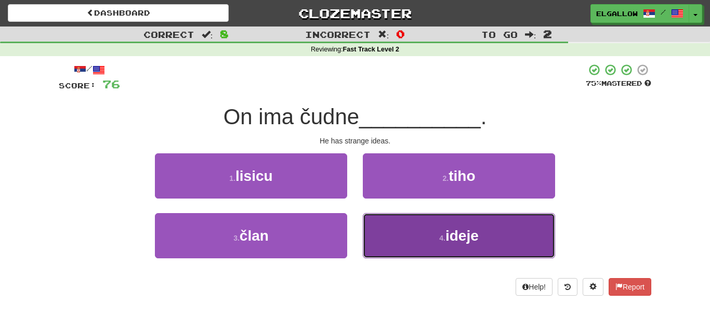
click at [444, 252] on button "4 . ideje" at bounding box center [459, 235] width 192 height 45
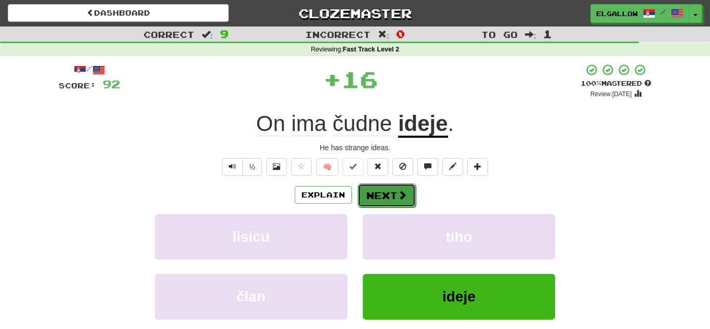
click at [389, 194] on button "Next" at bounding box center [387, 195] width 58 height 24
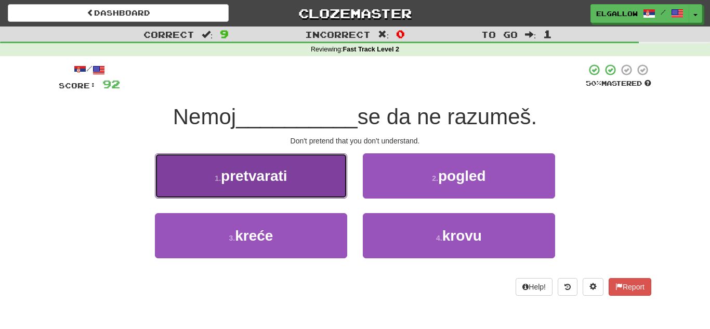
click at [237, 161] on button "1 . pretvarati" at bounding box center [251, 175] width 192 height 45
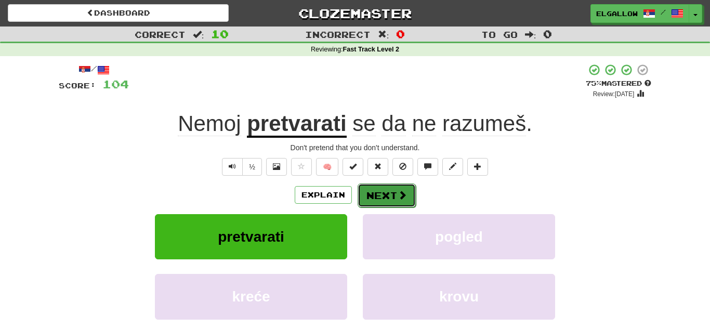
click at [394, 189] on button "Next" at bounding box center [387, 195] width 58 height 24
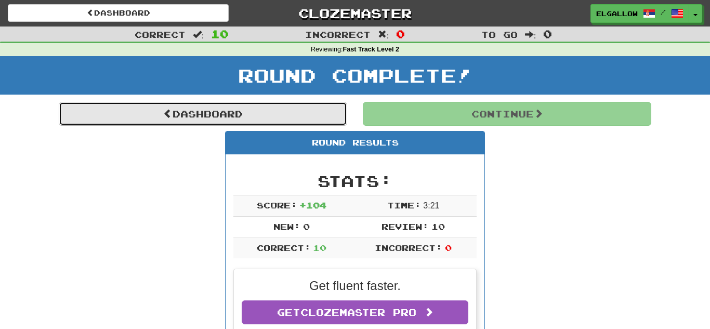
click at [218, 118] on link "Dashboard" at bounding box center [203, 114] width 288 height 24
